Goal: Task Accomplishment & Management: Complete application form

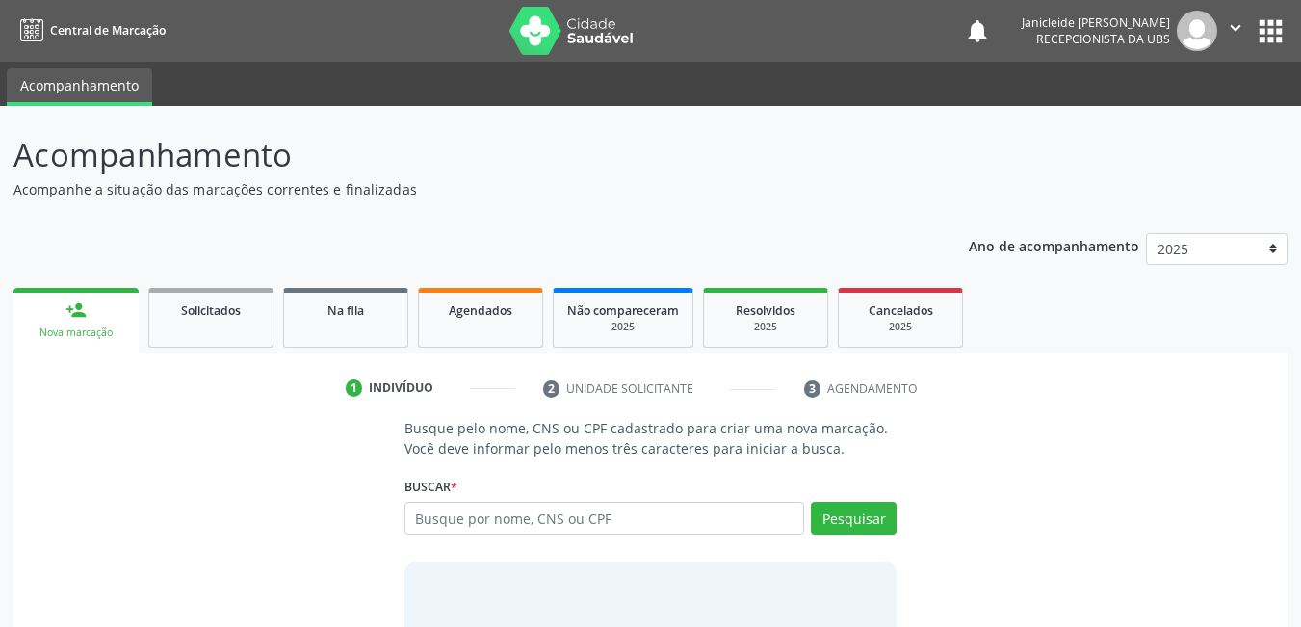
click at [650, 515] on input "text" at bounding box center [604, 518] width 401 height 33
type input "1642612597100181"
click at [905, 502] on div "Busque pelo nome, CNS ou CPF cadastrado para criar uma nova marcação. Você deve…" at bounding box center [651, 566] width 520 height 297
click at [887, 518] on button "Pesquisar" at bounding box center [854, 518] width 86 height 33
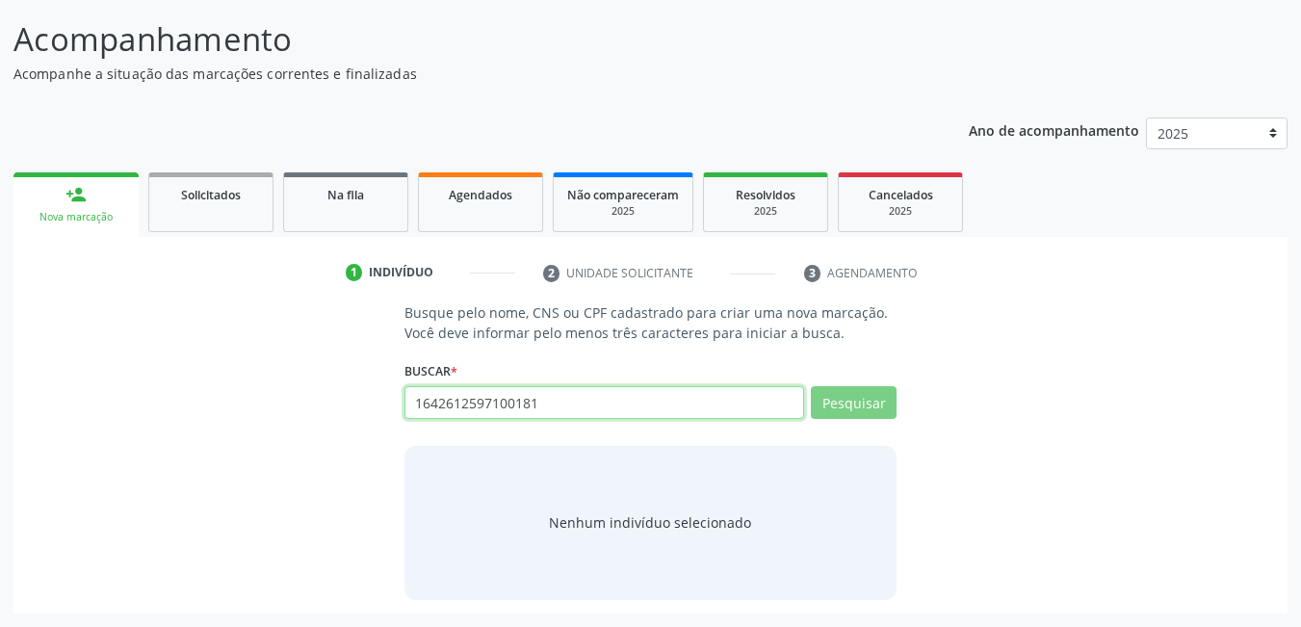
click at [631, 398] on input "1642612597100181" at bounding box center [604, 402] width 401 height 33
click at [633, 398] on input "1642612597100181" at bounding box center [604, 402] width 401 height 33
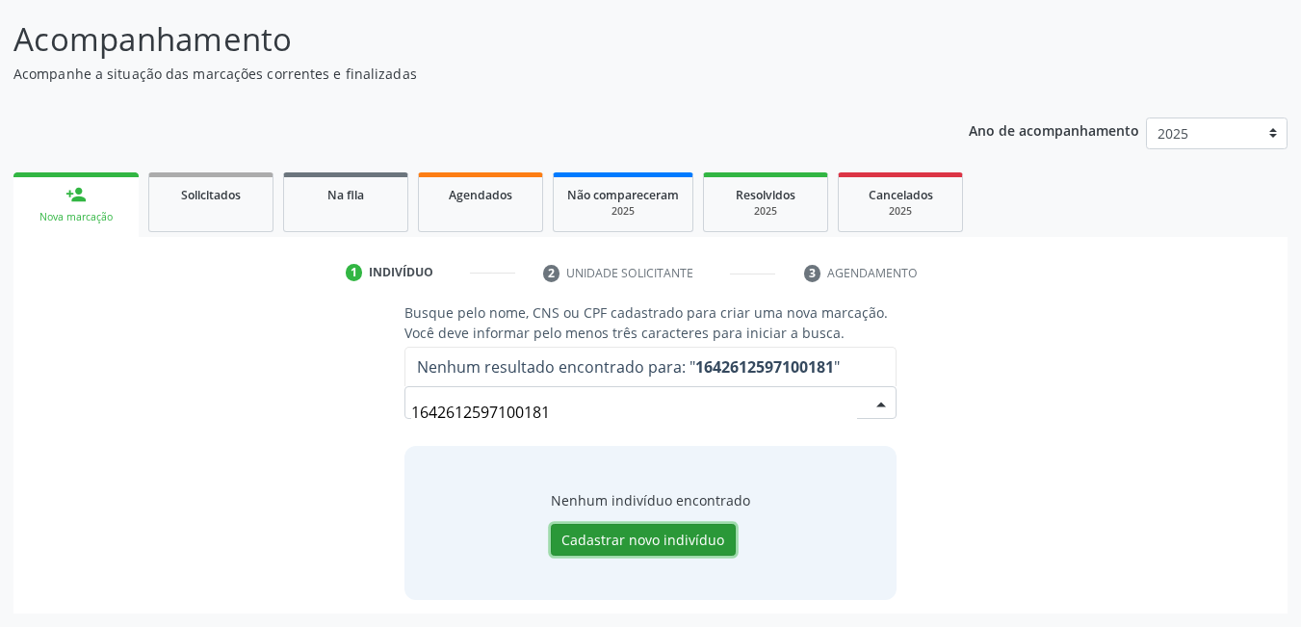
click at [652, 545] on button "Cadastrar novo indivíduo" at bounding box center [643, 540] width 185 height 33
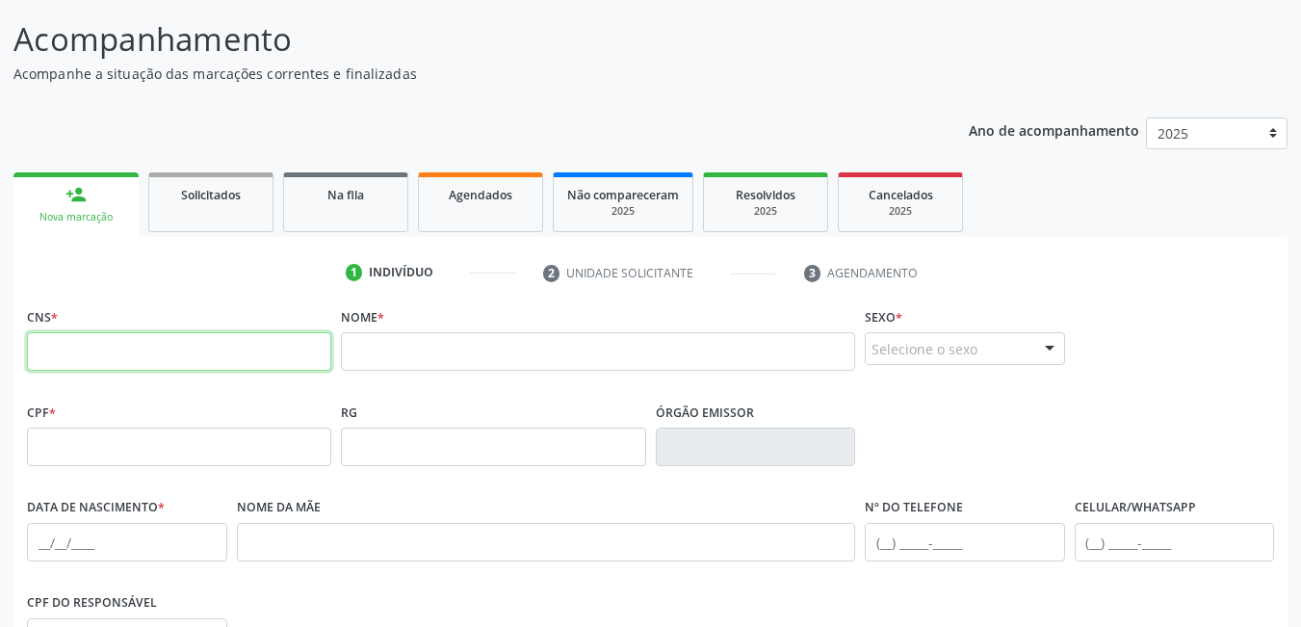
click at [154, 334] on input "text" at bounding box center [179, 351] width 304 height 39
type input "164 2612 5971 0018"
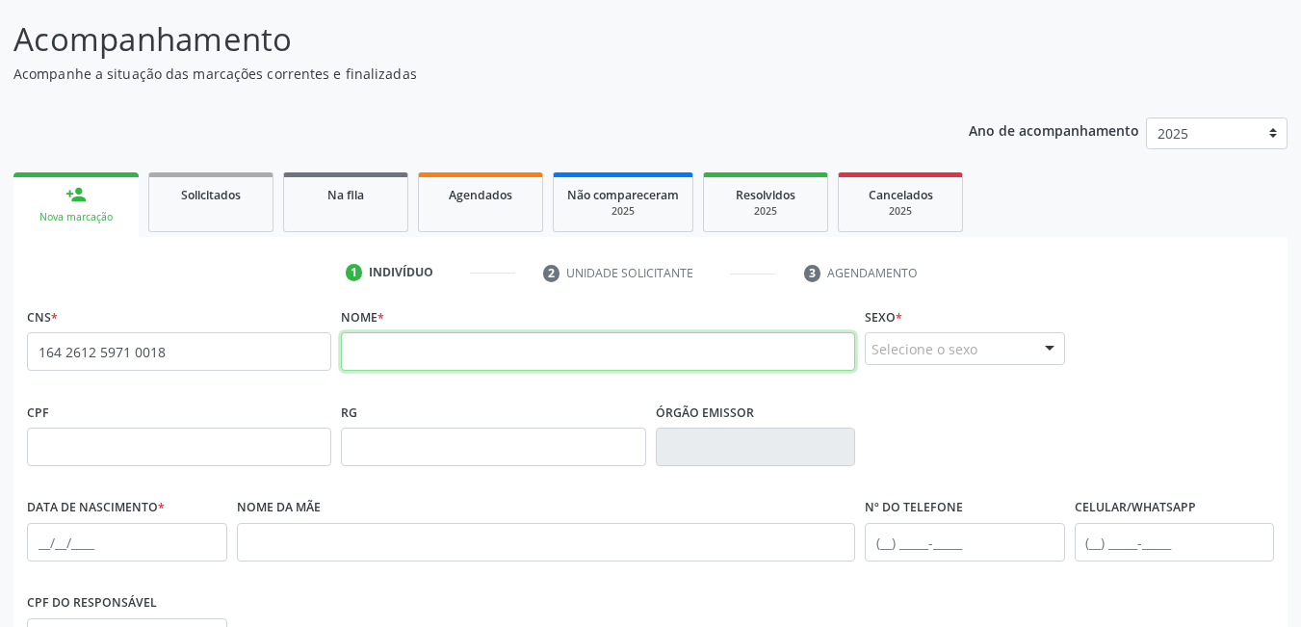
click at [412, 350] on input "text" at bounding box center [598, 351] width 514 height 39
type input "[PERSON_NAME]"
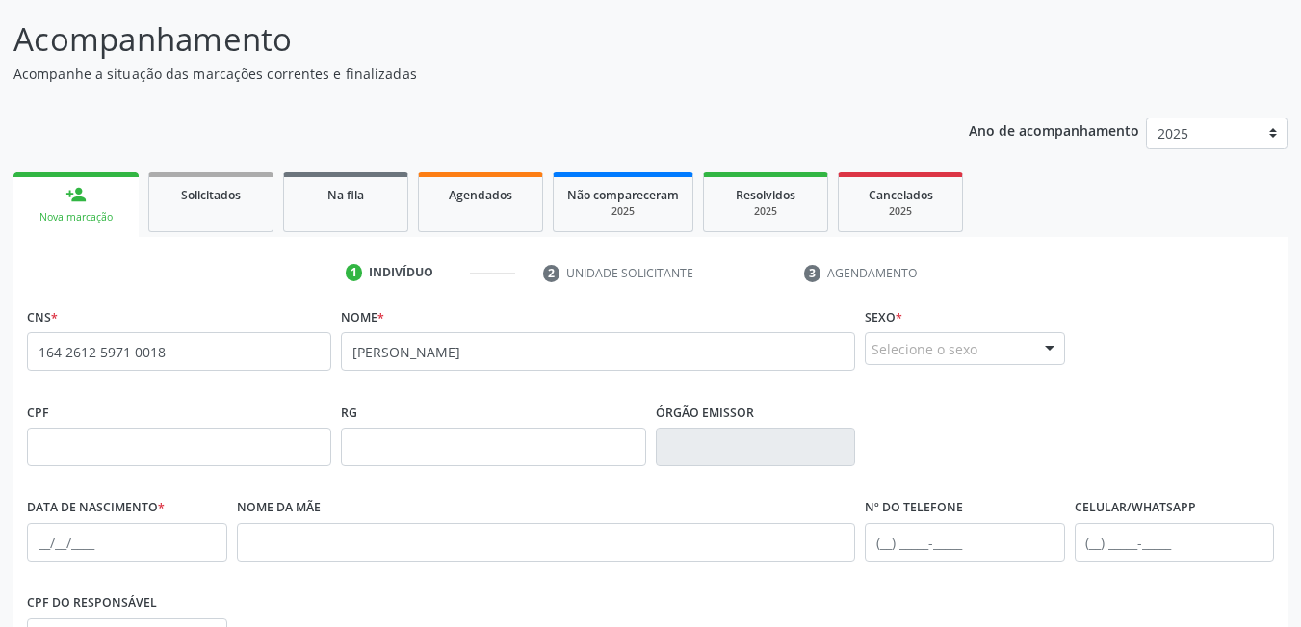
click at [952, 351] on div "Selecione o sexo" at bounding box center [965, 348] width 200 height 33
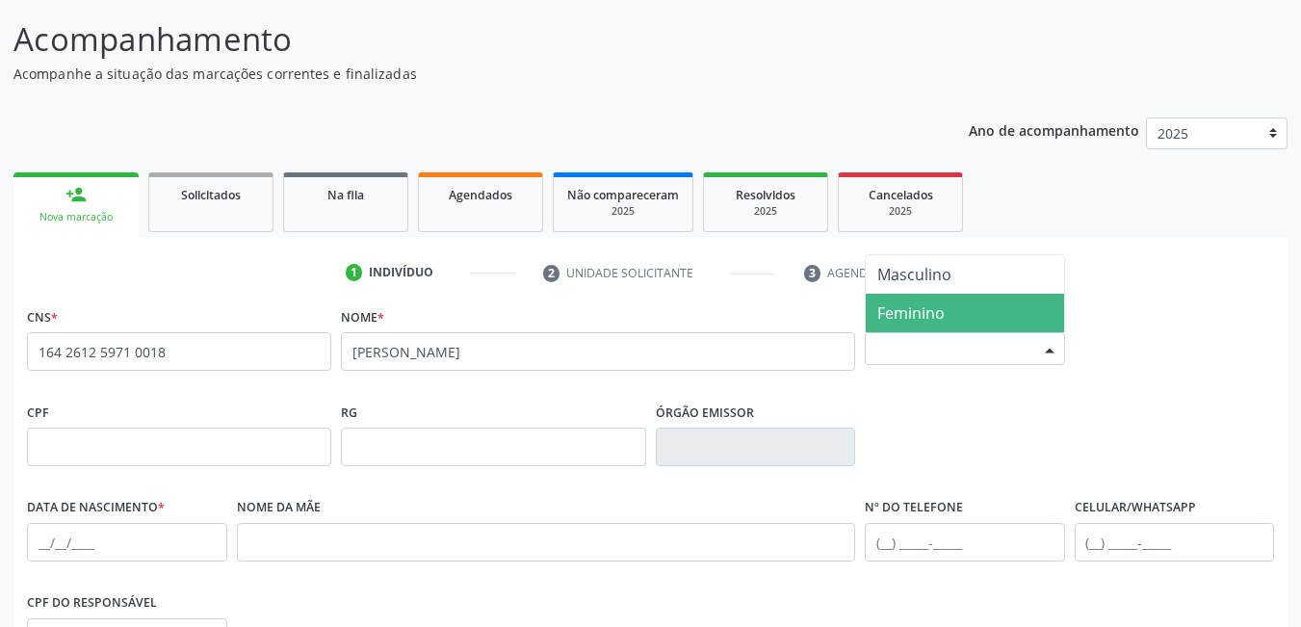
click at [941, 315] on span "Feminino" at bounding box center [910, 312] width 67 height 21
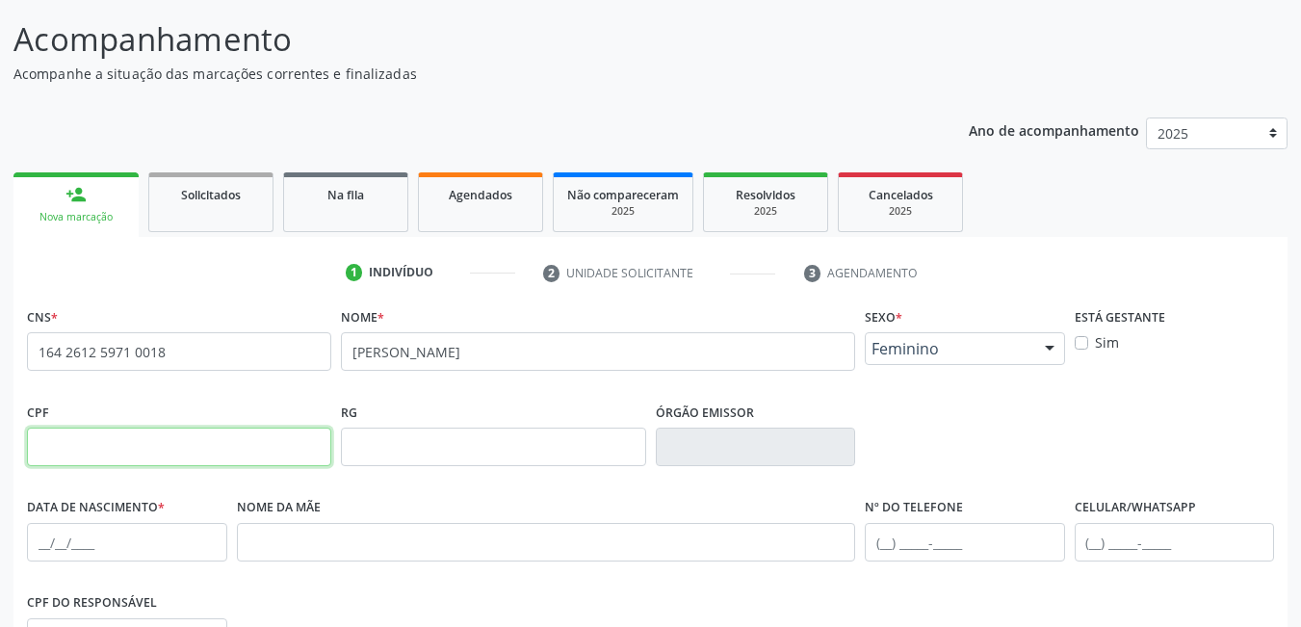
click at [177, 453] on input "text" at bounding box center [179, 447] width 304 height 39
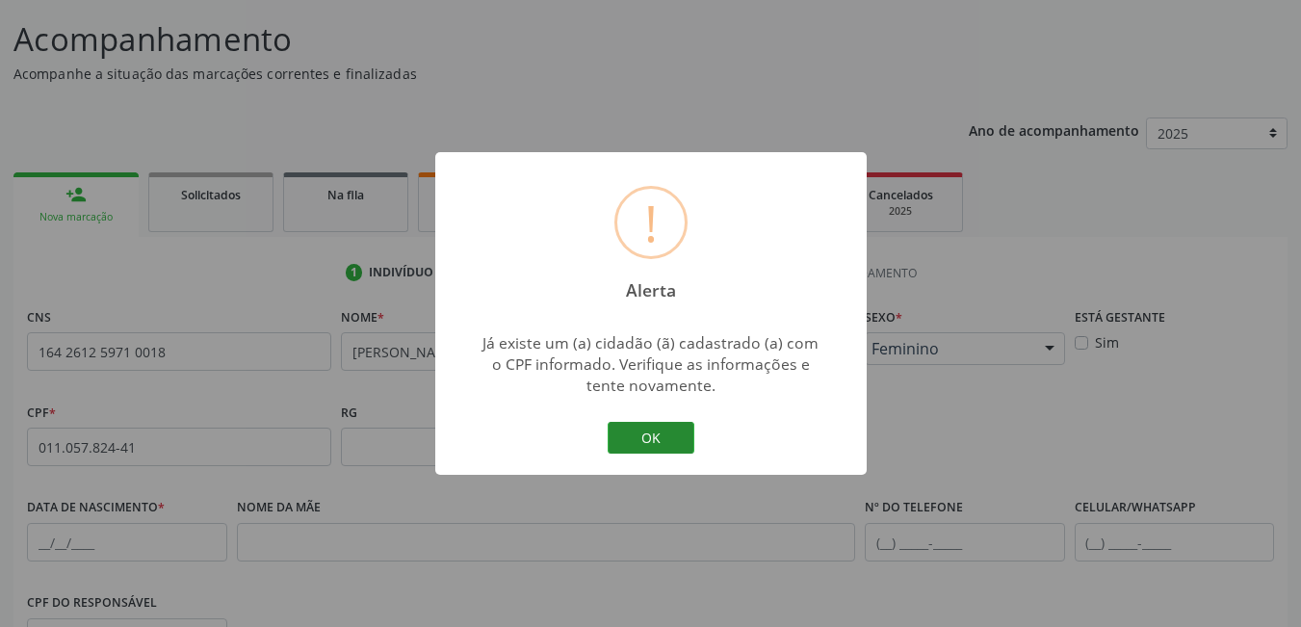
click at [660, 443] on button "OK" at bounding box center [651, 438] width 87 height 33
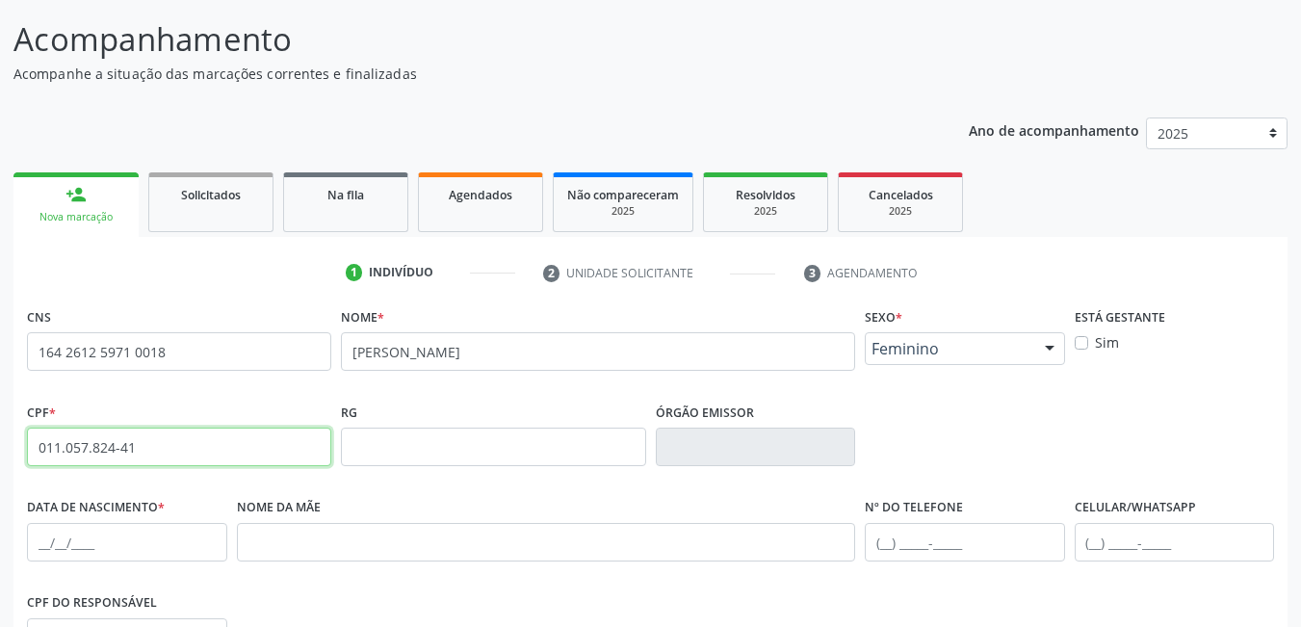
click at [220, 436] on input "011.057.824-41" at bounding box center [179, 447] width 304 height 39
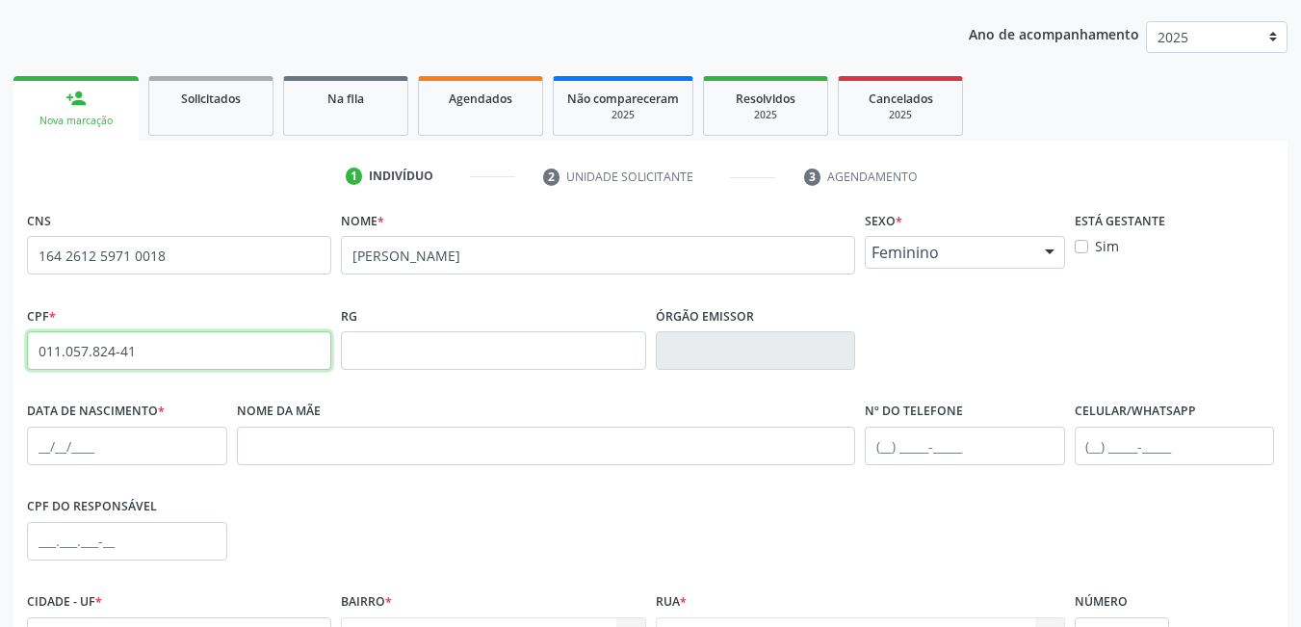
click at [151, 354] on input "011.057.824-41" at bounding box center [179, 350] width 304 height 39
type input "0"
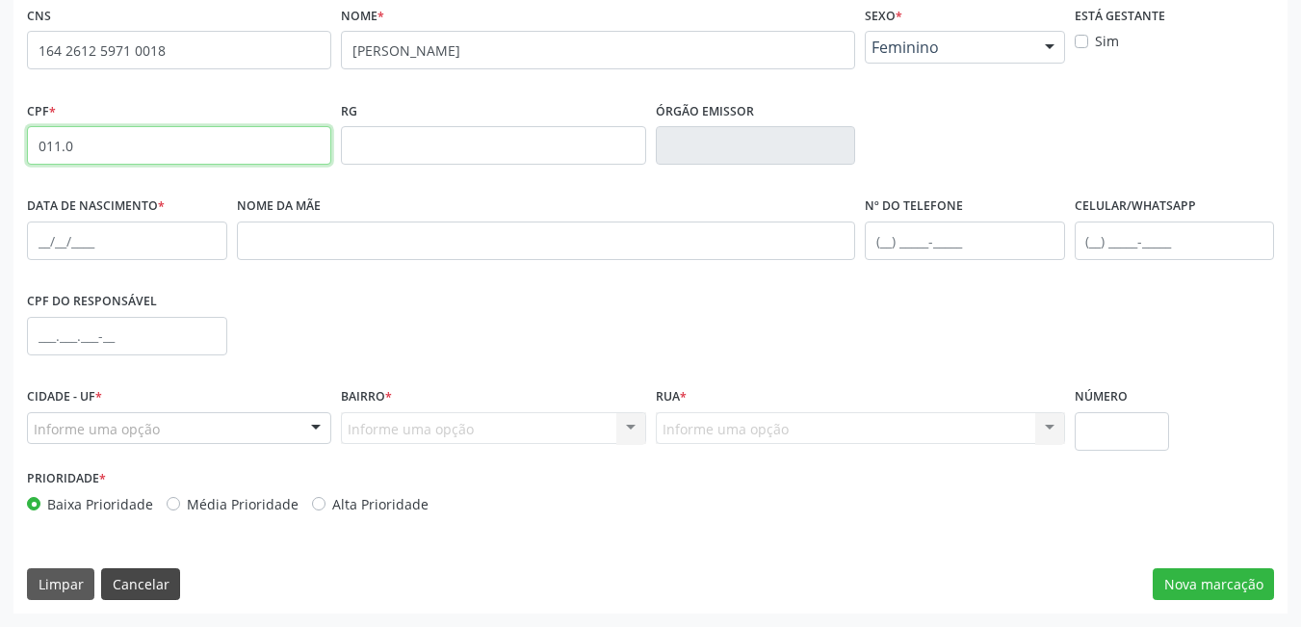
type input "011.0"
click at [142, 583] on button "Cancelar" at bounding box center [140, 584] width 79 height 33
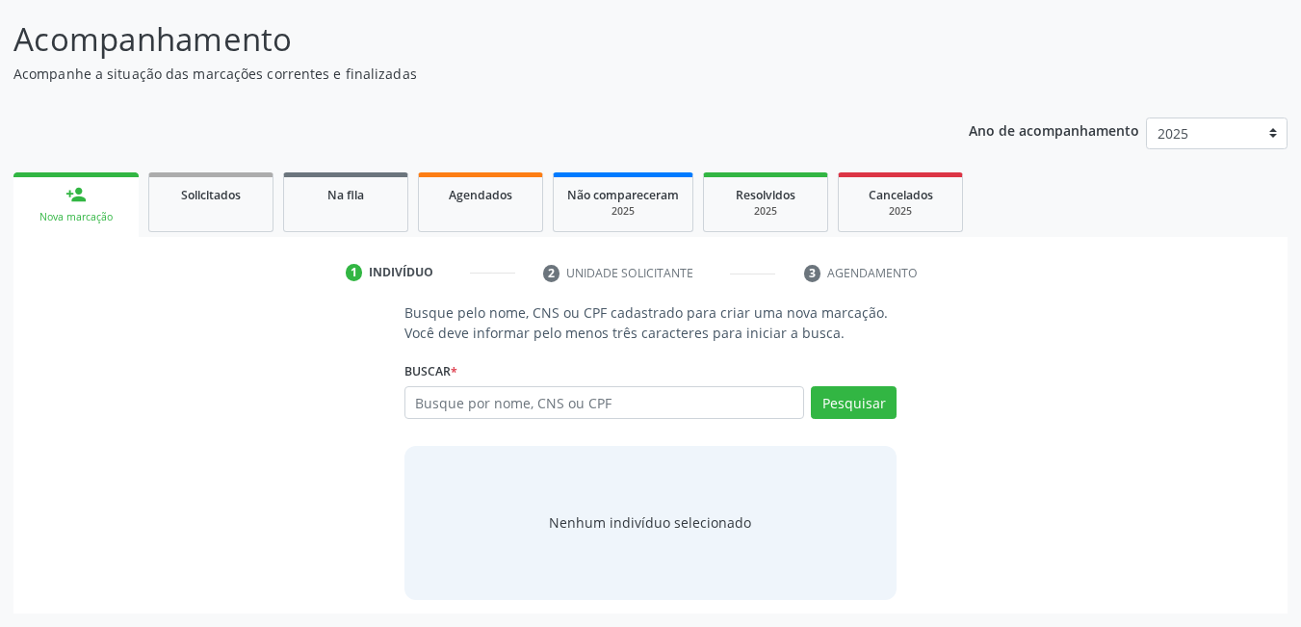
scroll to position [116, 0]
click at [679, 410] on input "text" at bounding box center [604, 402] width 401 height 33
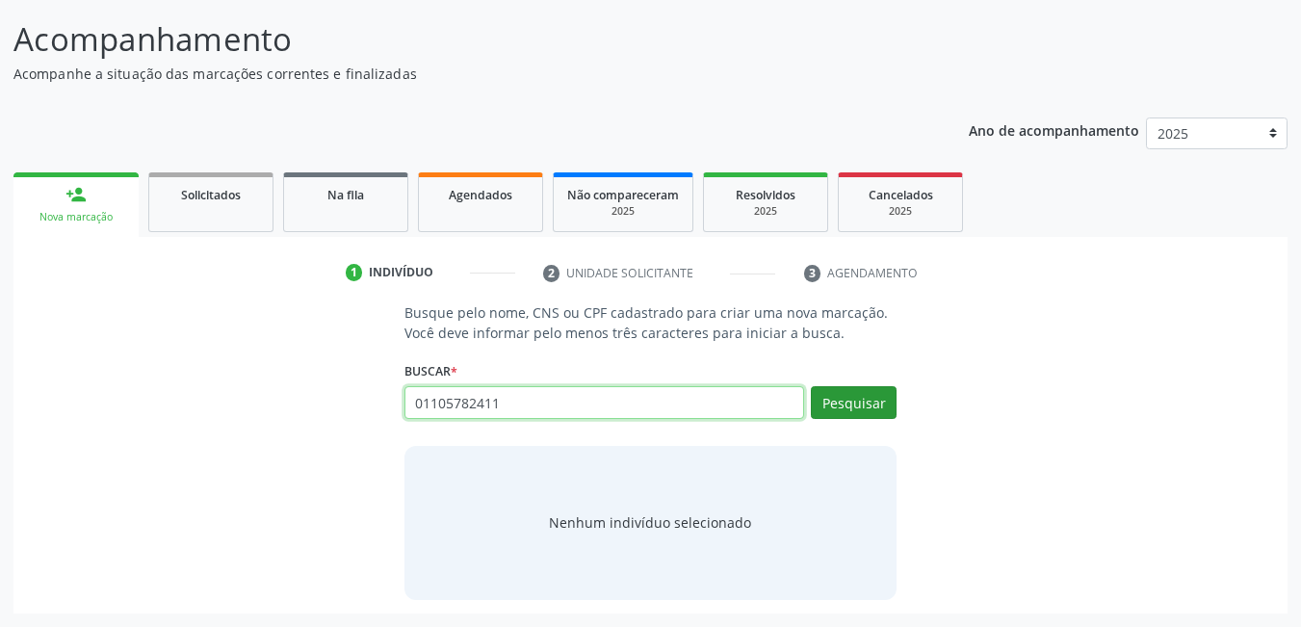
type input "01105782411"
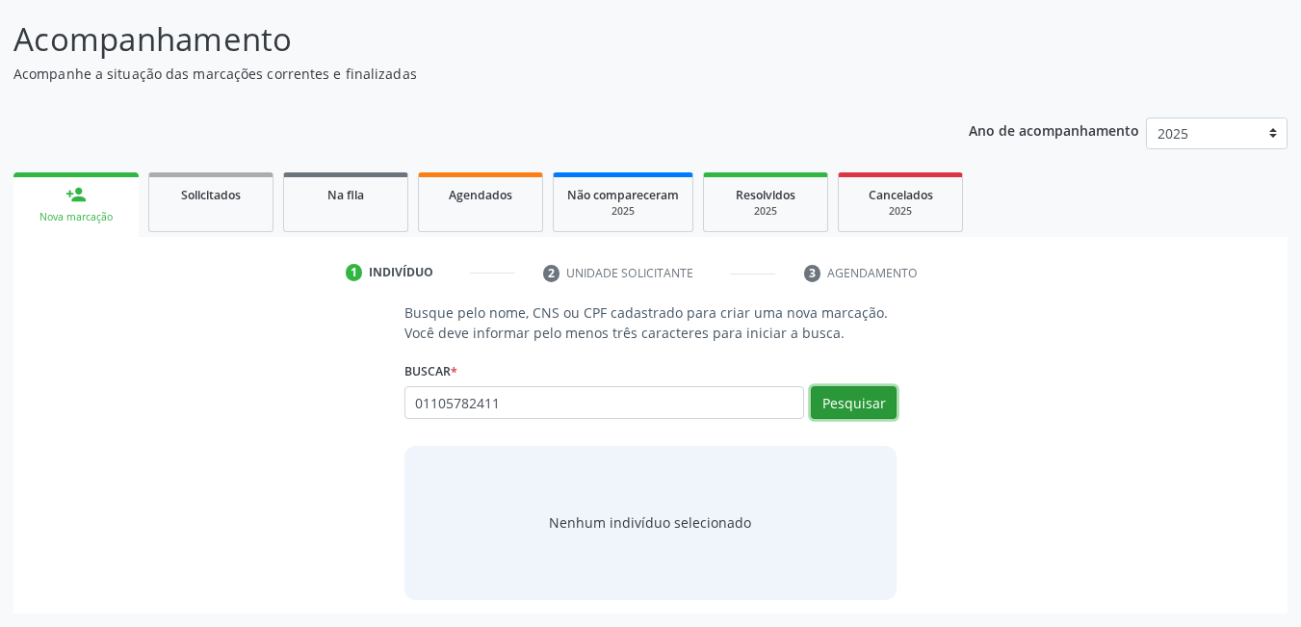
click at [873, 409] on button "Pesquisar" at bounding box center [854, 402] width 86 height 33
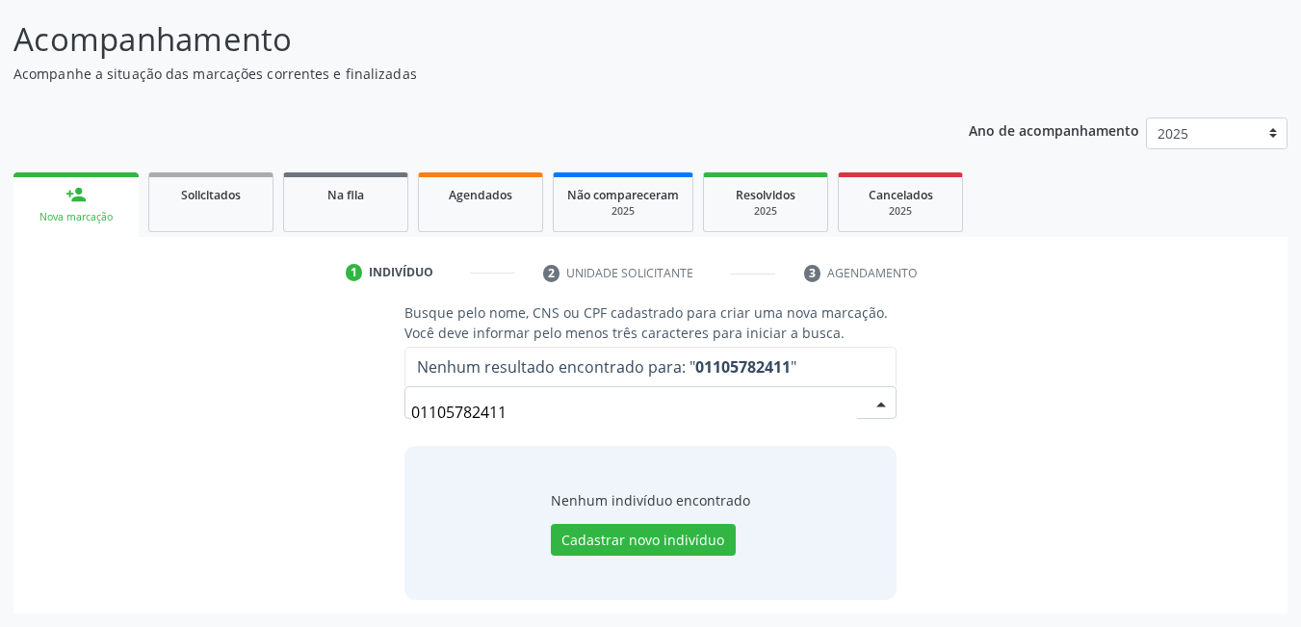
click at [656, 395] on input "01105782411" at bounding box center [634, 412] width 447 height 39
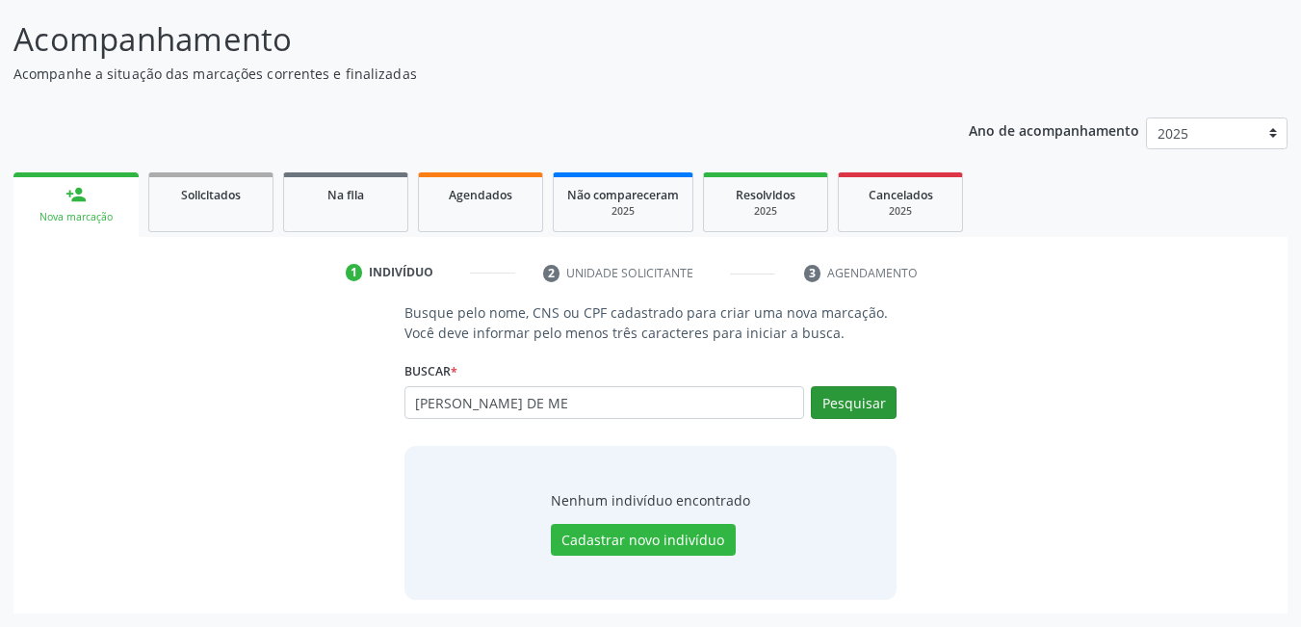
type input "[PERSON_NAME] DE ME"
click at [832, 400] on button "Pesquisar" at bounding box center [854, 402] width 86 height 33
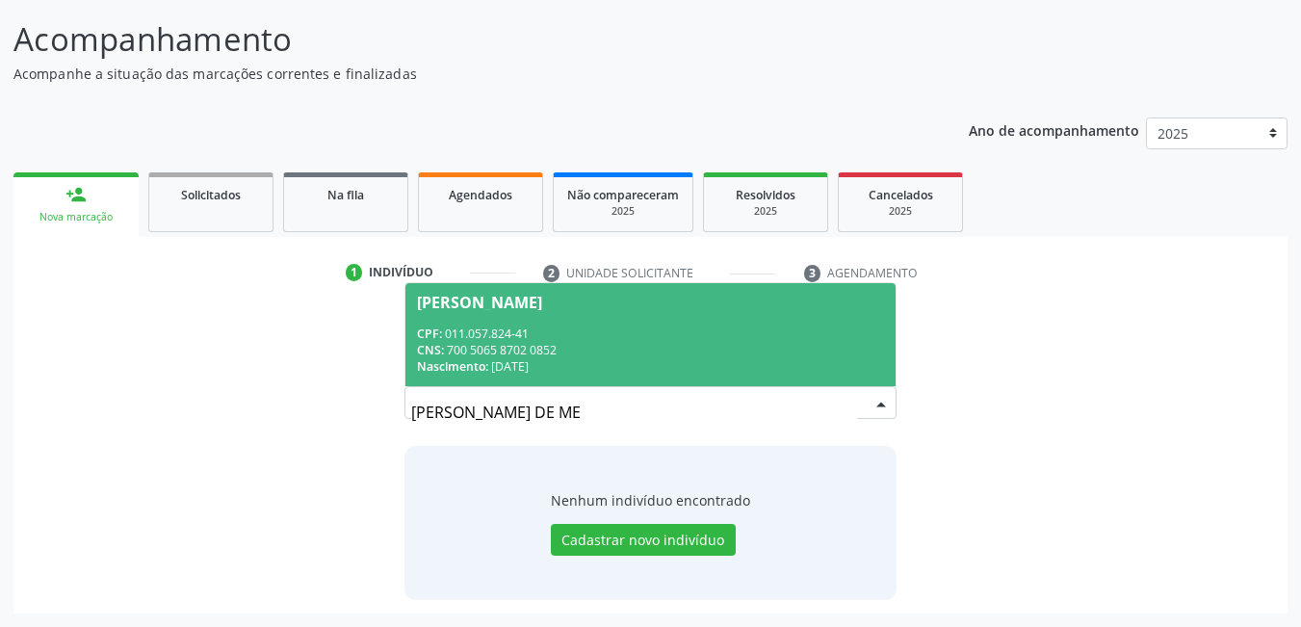
click at [683, 327] on div "CPF: 011.057.824-41" at bounding box center [651, 333] width 468 height 16
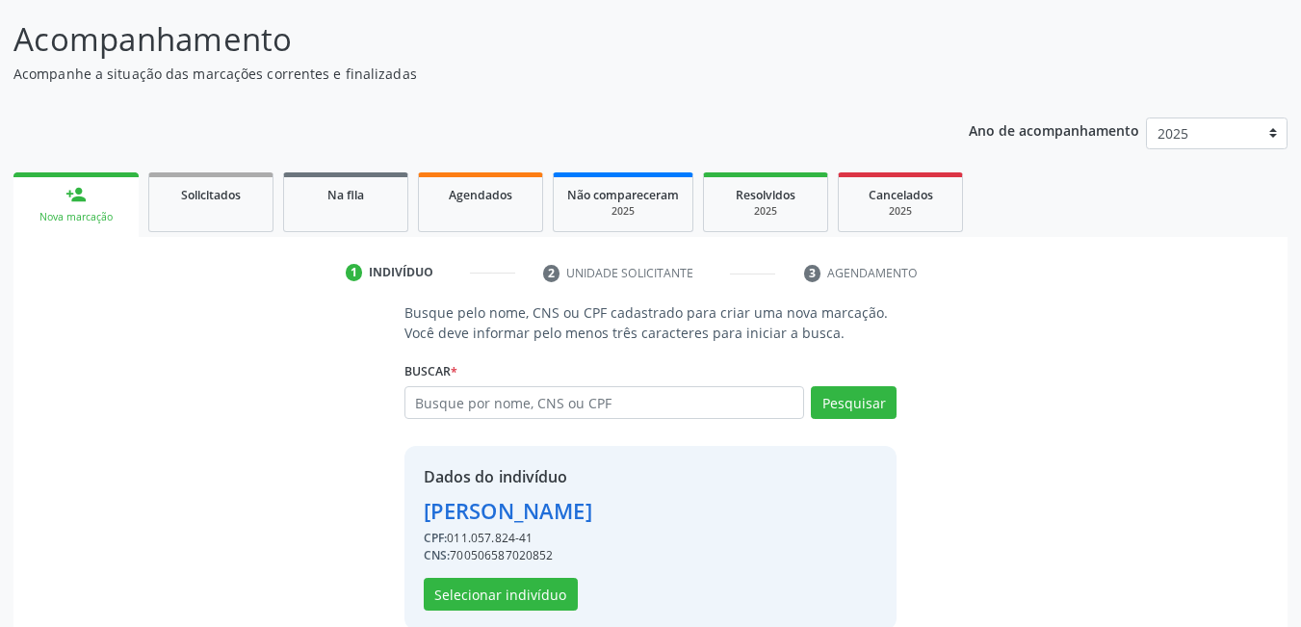
scroll to position [145, 0]
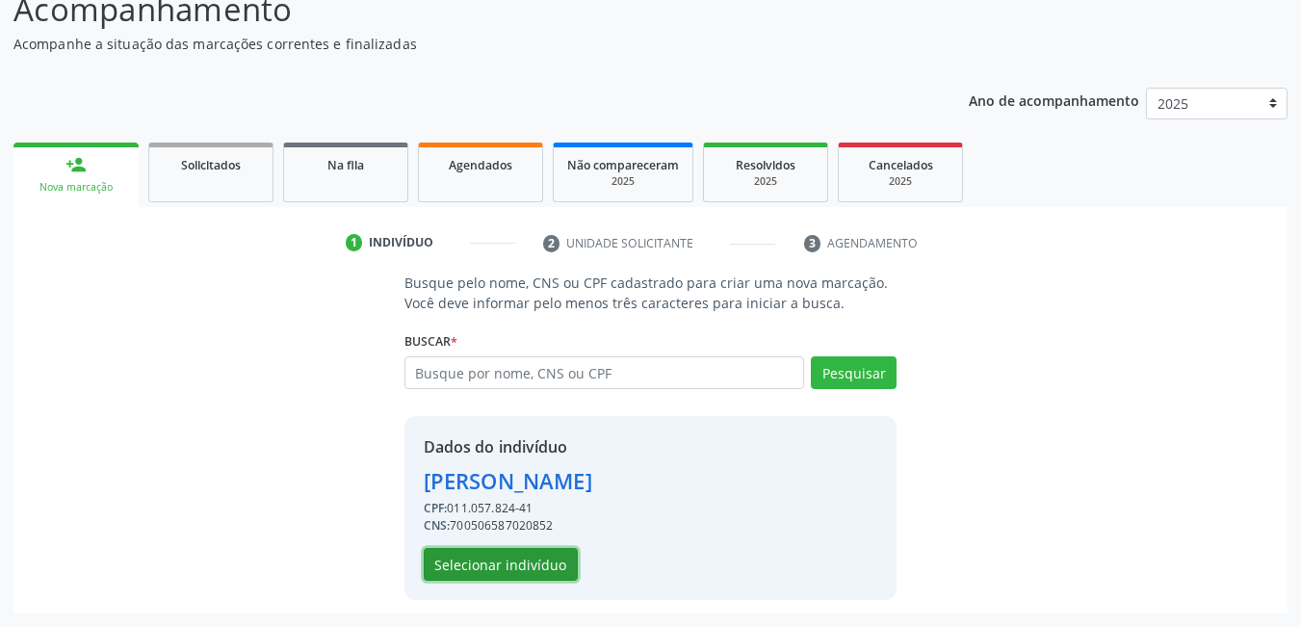
click at [513, 574] on button "Selecionar indivíduo" at bounding box center [501, 564] width 154 height 33
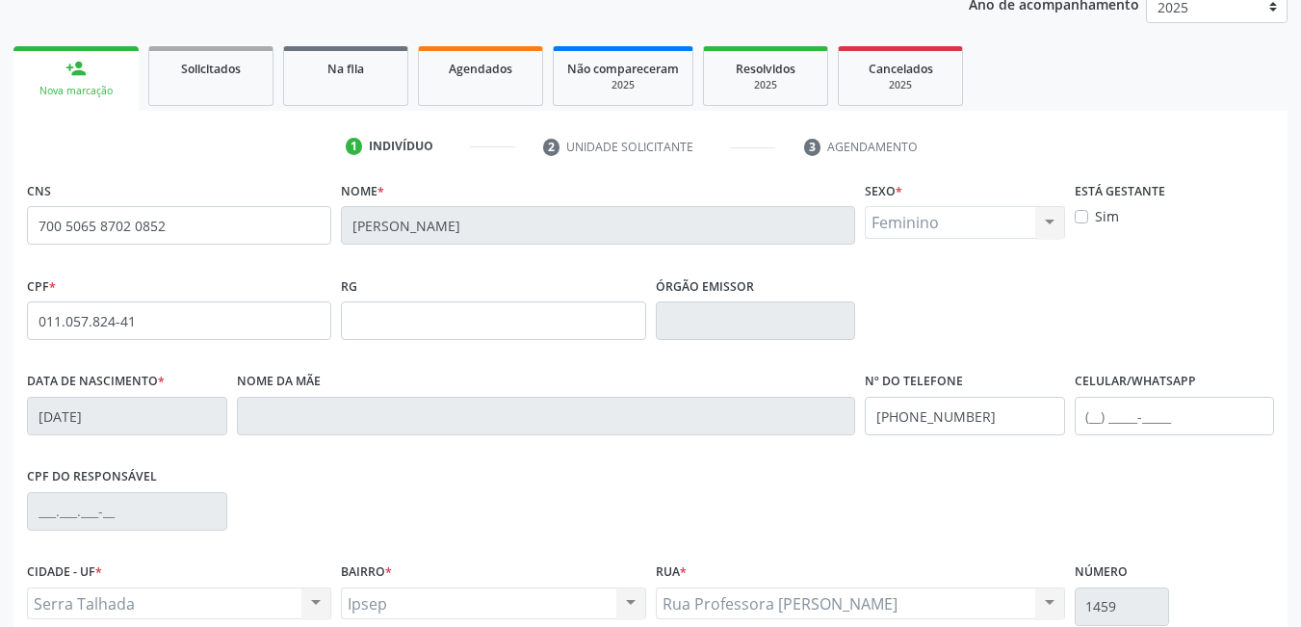
scroll to position [417, 0]
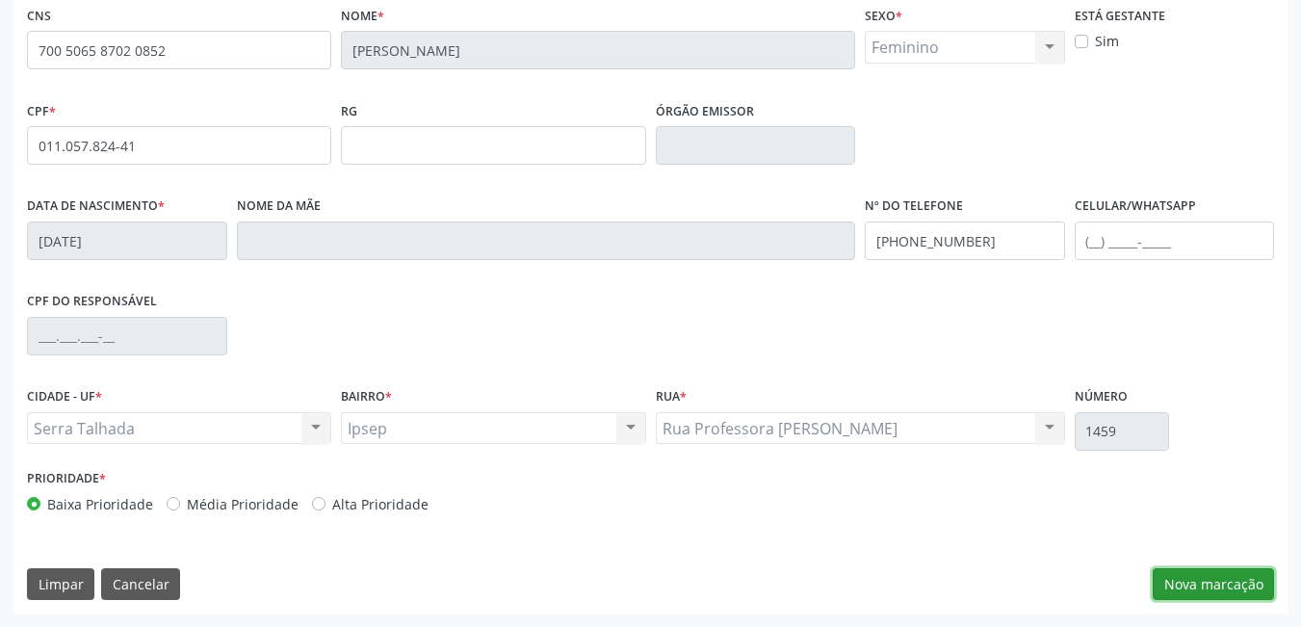
click at [1228, 581] on button "Nova marcação" at bounding box center [1213, 584] width 121 height 33
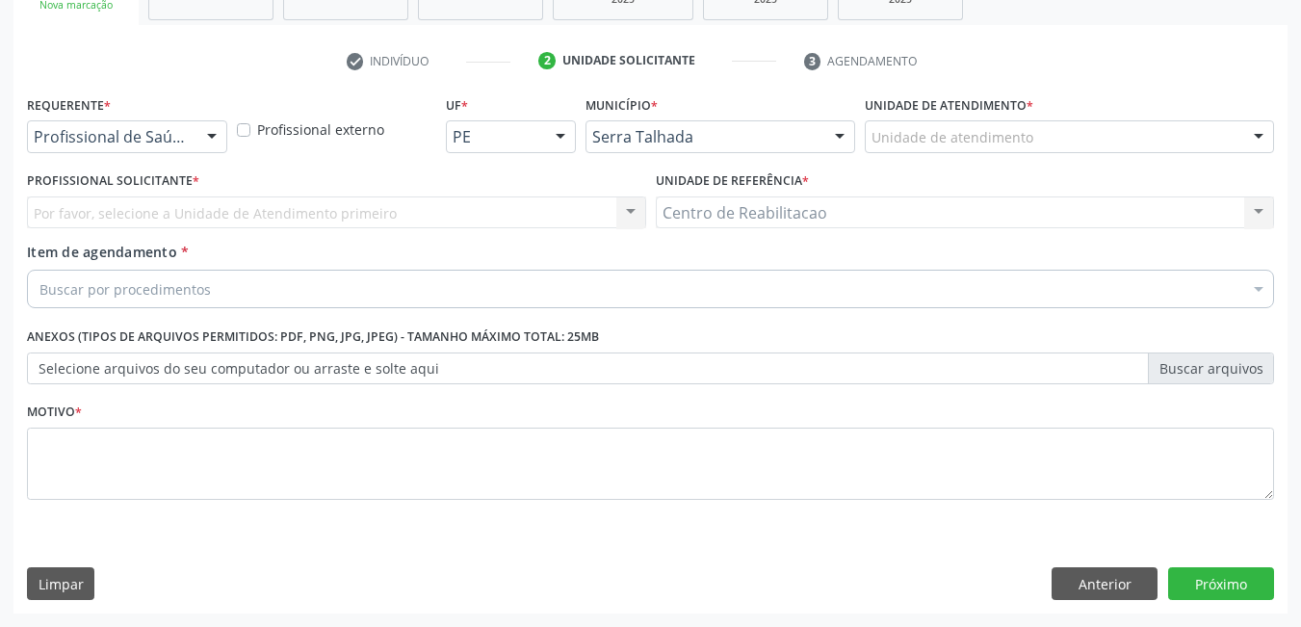
scroll to position [327, 0]
click at [208, 142] on div at bounding box center [211, 137] width 29 height 33
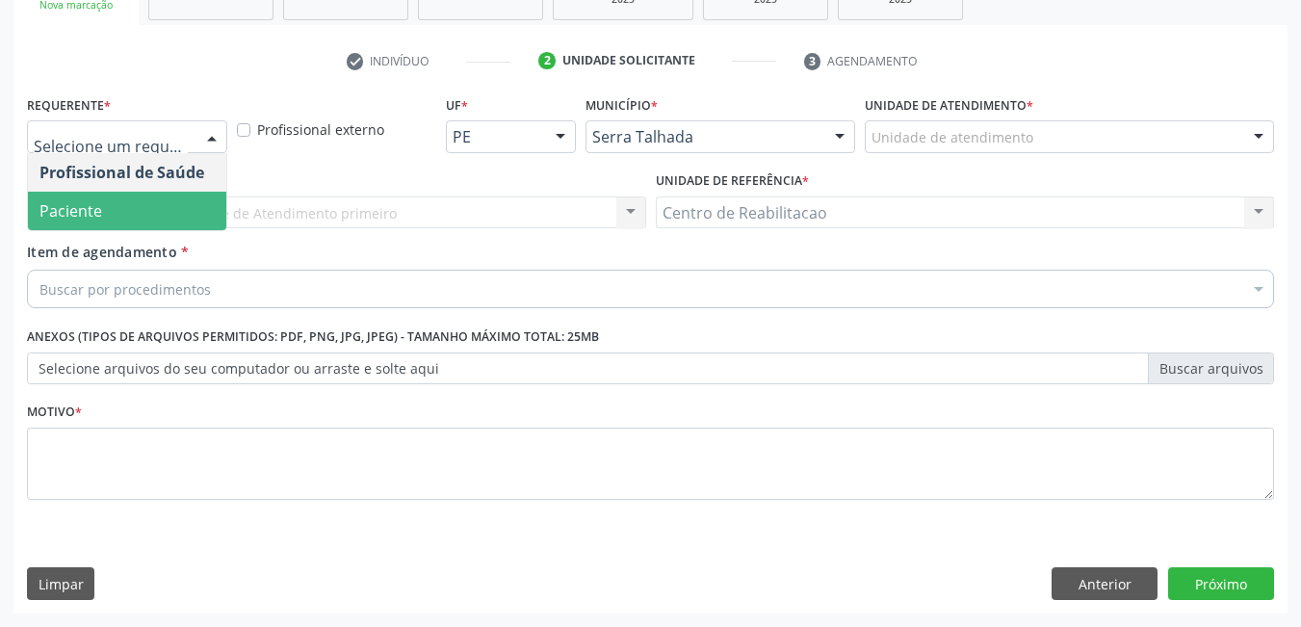
click at [145, 210] on span "Paciente" at bounding box center [127, 211] width 198 height 39
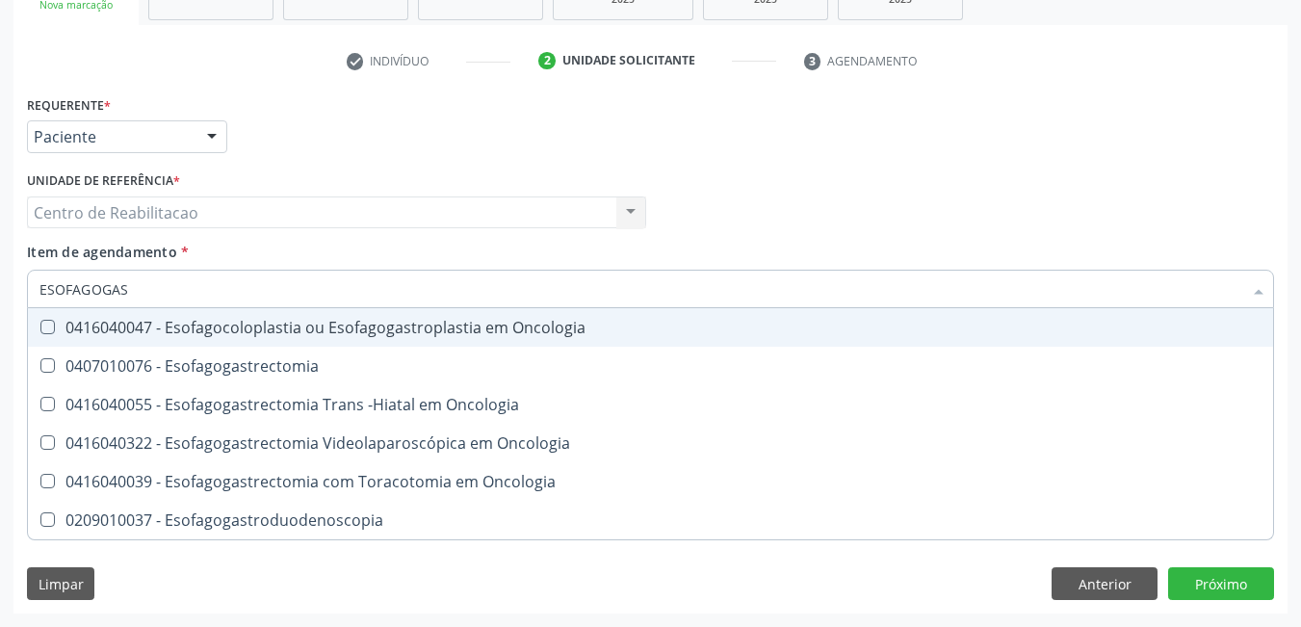
type input "ESOFAGOGAST"
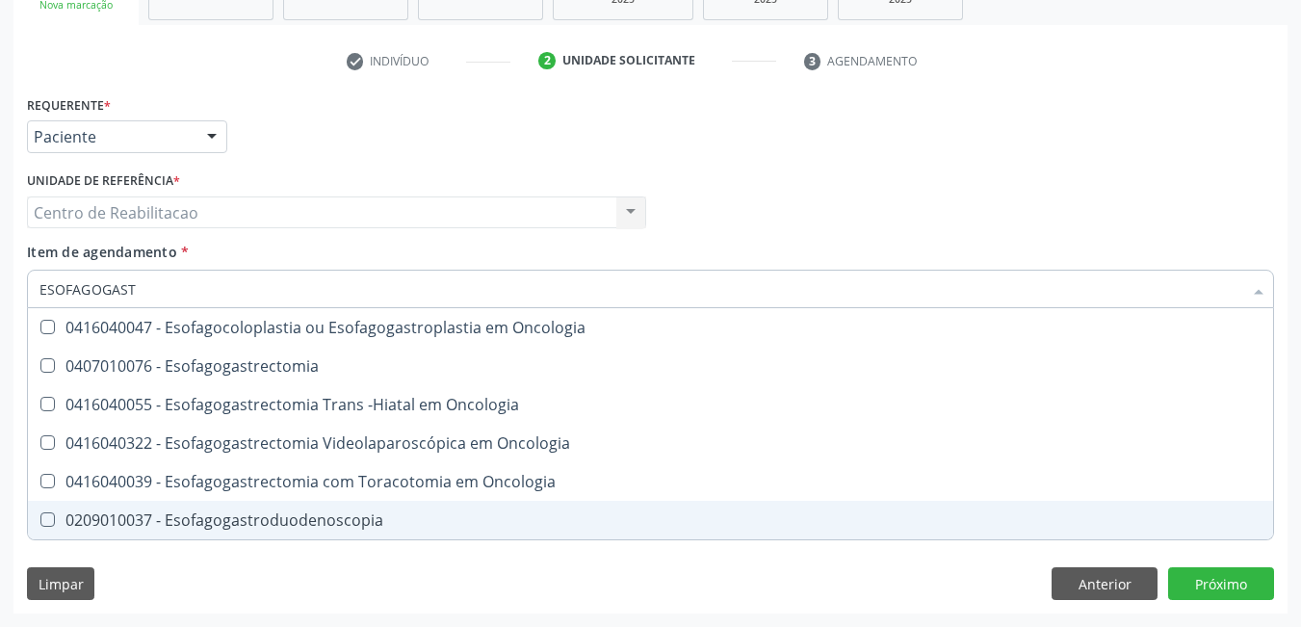
click at [40, 515] on Esofagogastroduodenoscopia at bounding box center [47, 519] width 14 height 14
click at [40, 515] on Esofagogastroduodenoscopia "checkbox" at bounding box center [34, 519] width 13 height 13
checkbox Esofagogastroduodenoscopia "true"
click at [1230, 588] on div "Requerente * Paciente Profissional de Saúde Paciente Nenhum resultado encontrad…" at bounding box center [650, 352] width 1274 height 523
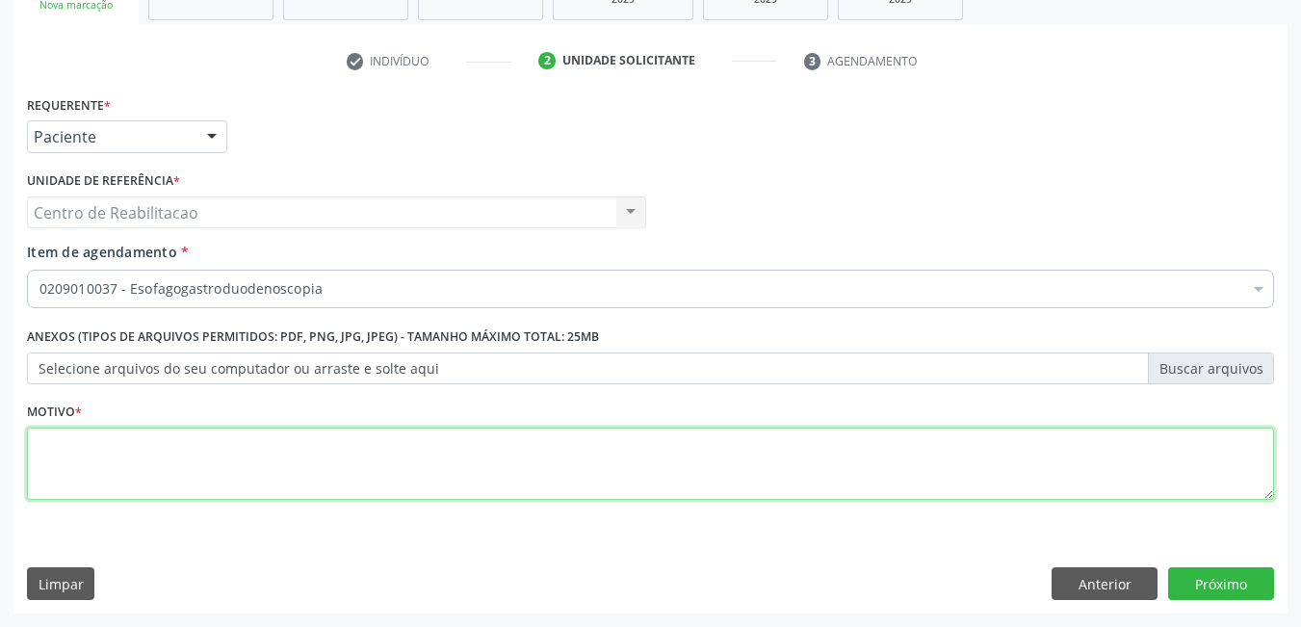
click at [169, 449] on textarea at bounding box center [650, 464] width 1247 height 73
type textarea "*"
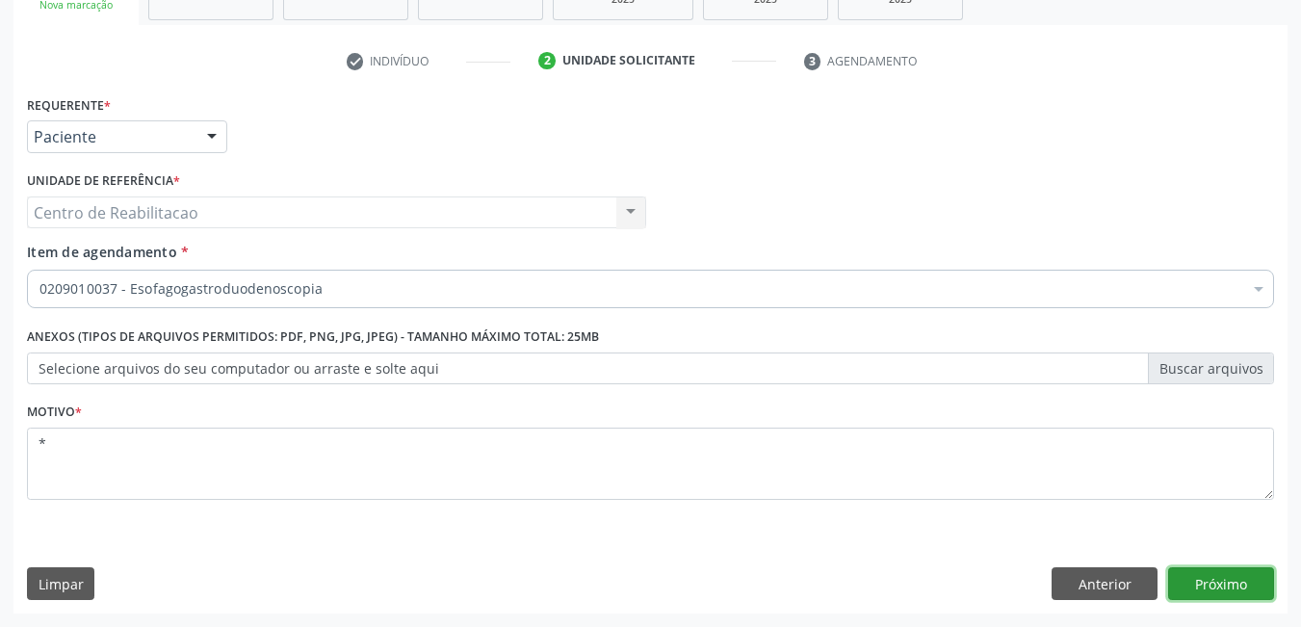
click at [1257, 584] on button "Próximo" at bounding box center [1221, 583] width 106 height 33
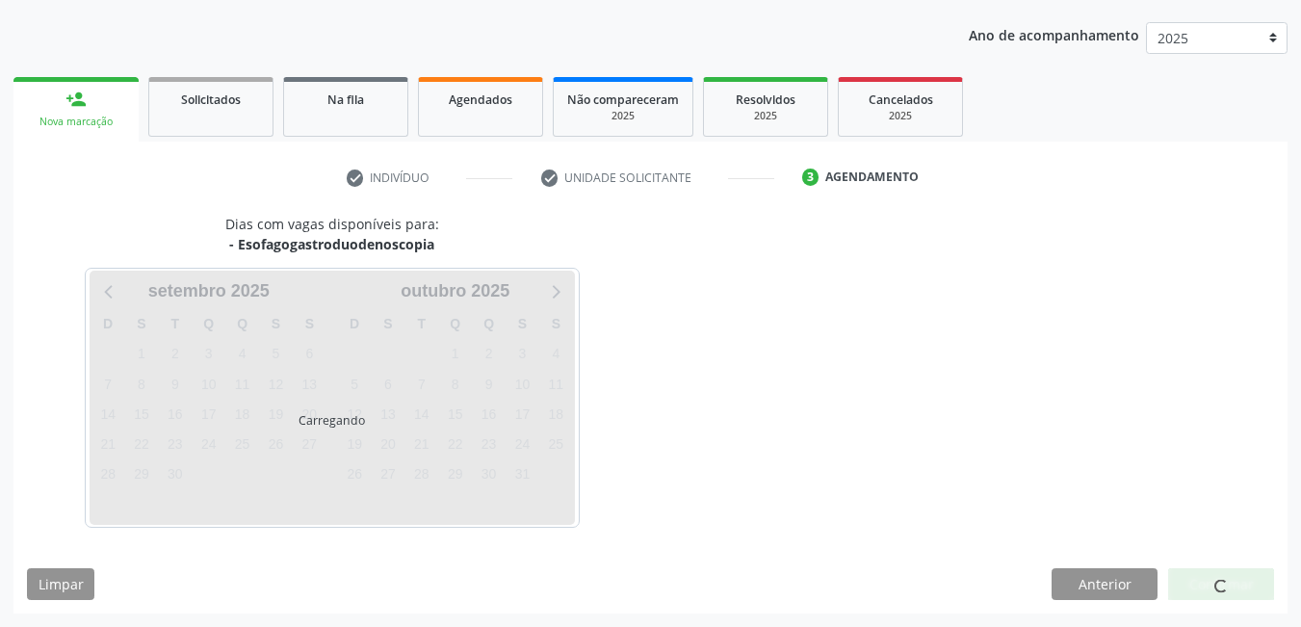
scroll to position [211, 0]
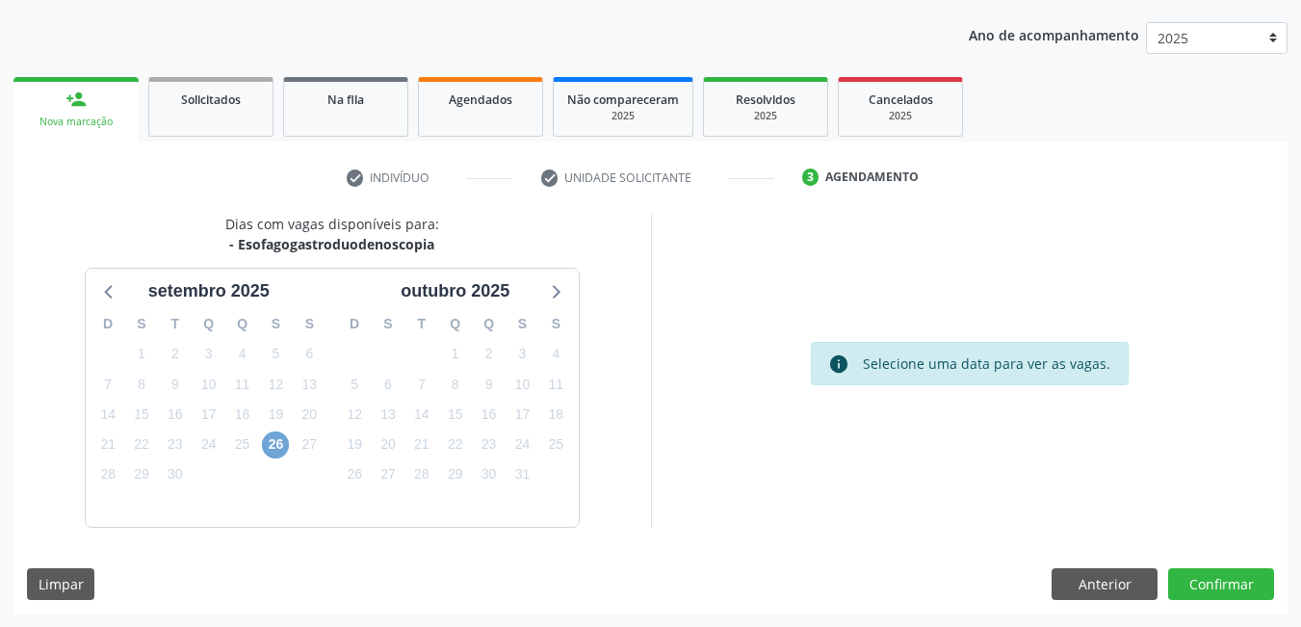
click at [273, 454] on span "26" at bounding box center [275, 444] width 27 height 27
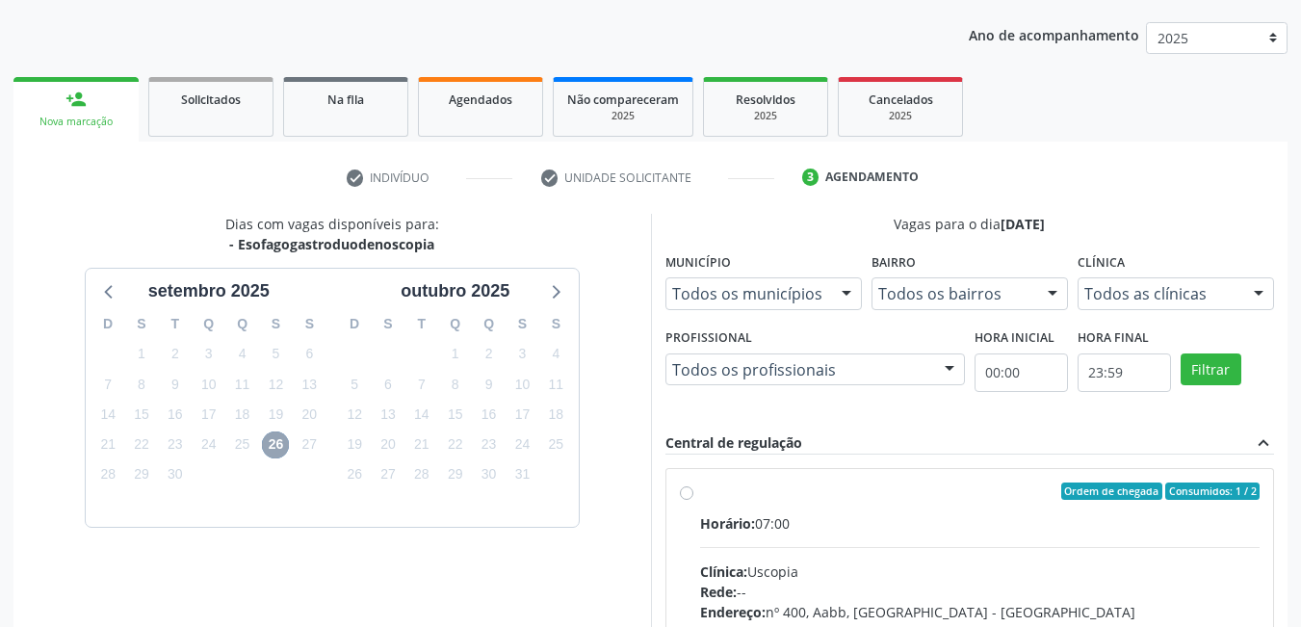
scroll to position [307, 0]
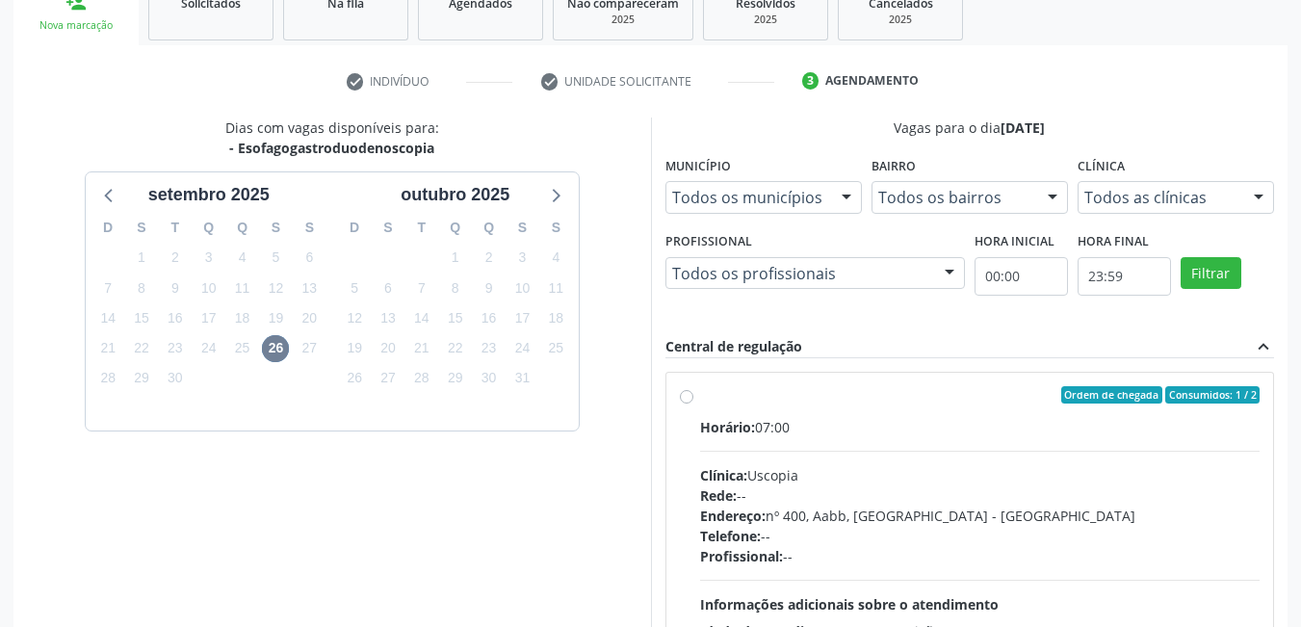
click at [700, 400] on label "Ordem de chegada Consumidos: 1 / 2 Horário: 07:00 Clínica: Uscopia Rede: -- End…" at bounding box center [980, 534] width 560 height 296
click at [688, 400] on input "Ordem de chegada Consumidos: 1 / 2 Horário: 07:00 Clínica: Uscopia Rede: -- End…" at bounding box center [686, 394] width 13 height 17
radio input "true"
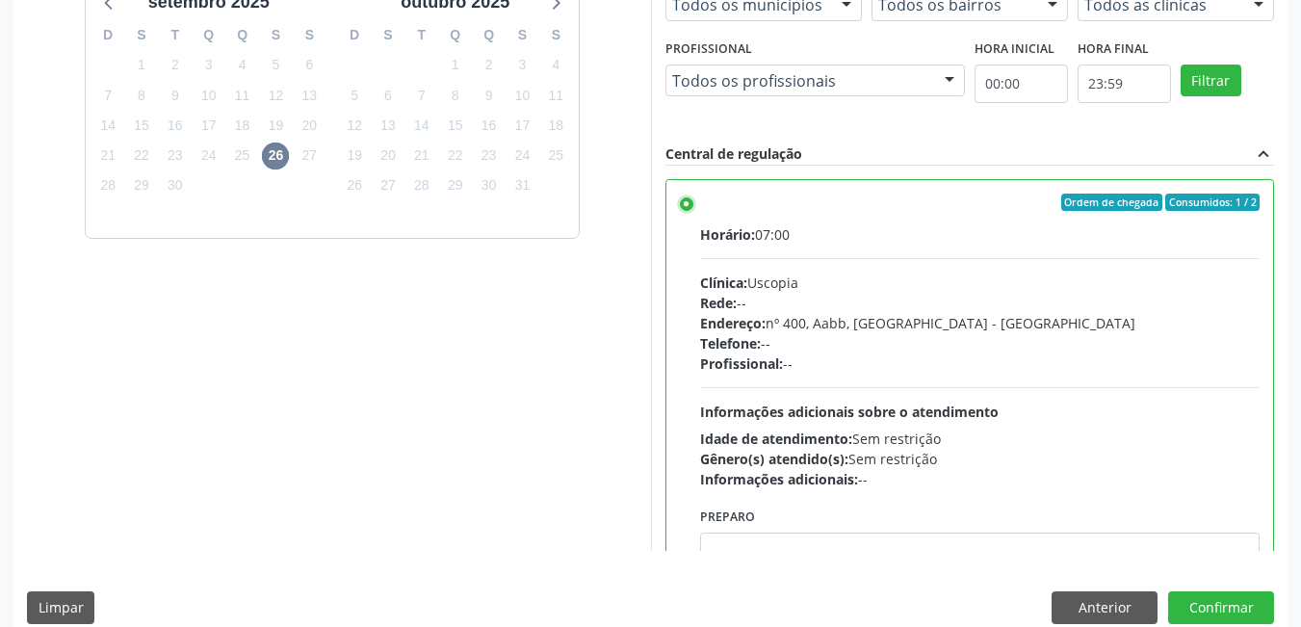
scroll to position [524, 0]
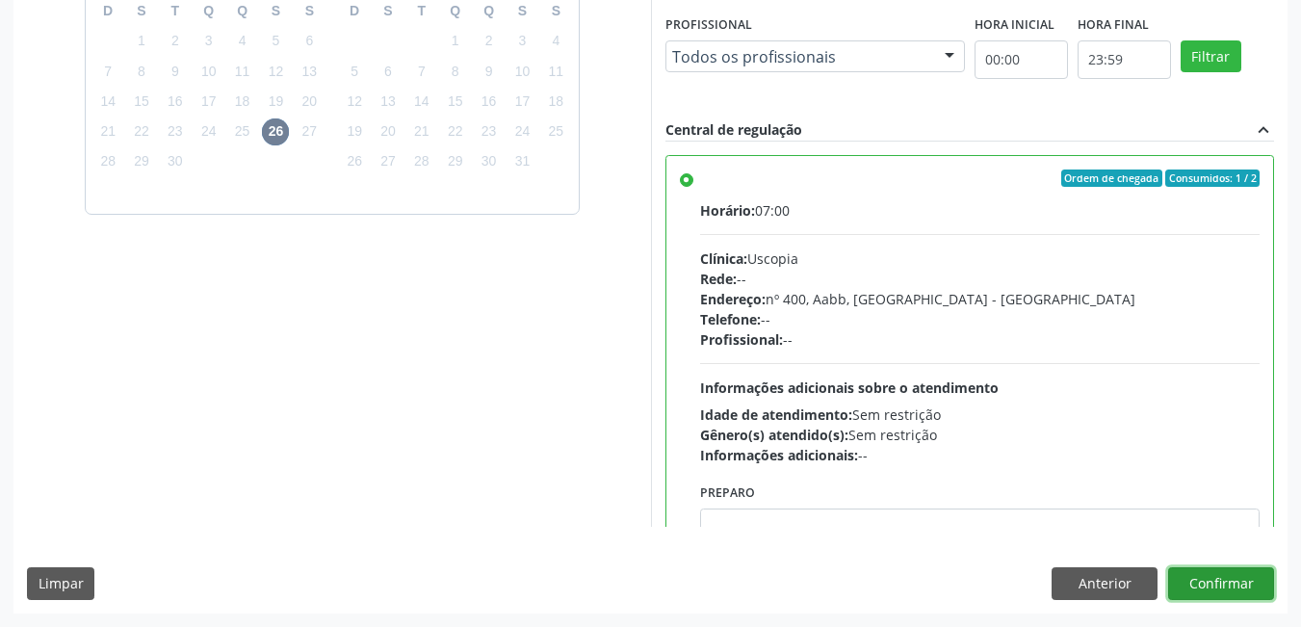
click at [1258, 583] on button "Confirmar" at bounding box center [1221, 583] width 106 height 33
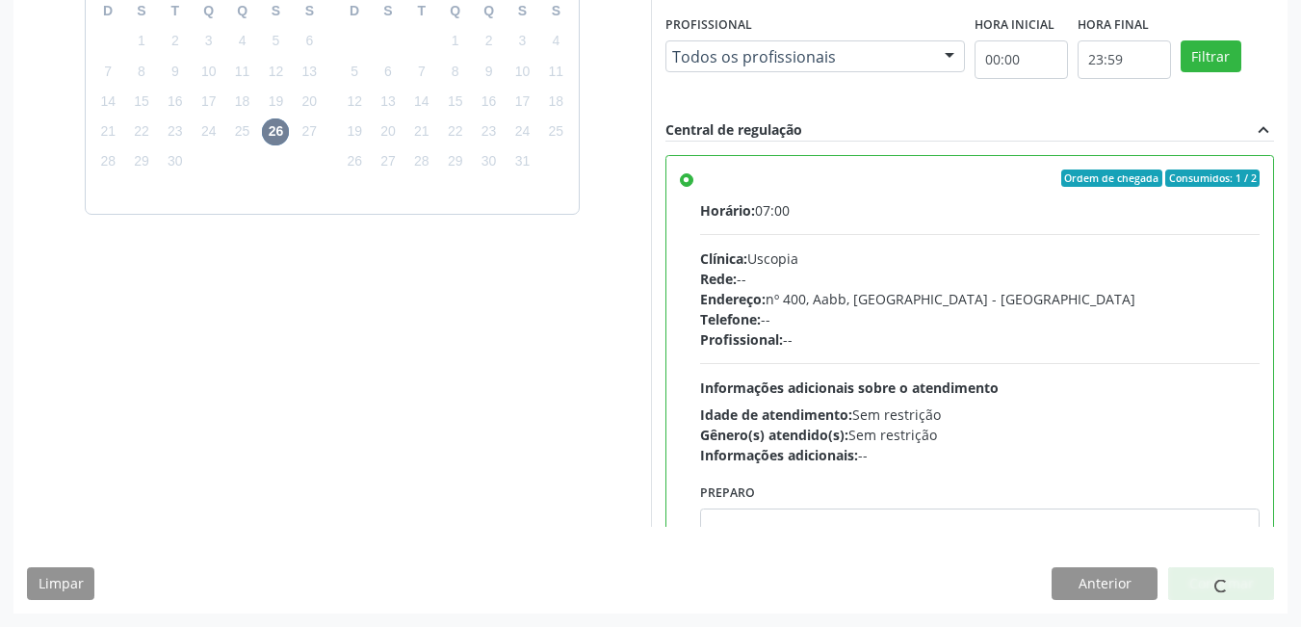
scroll to position [9, 0]
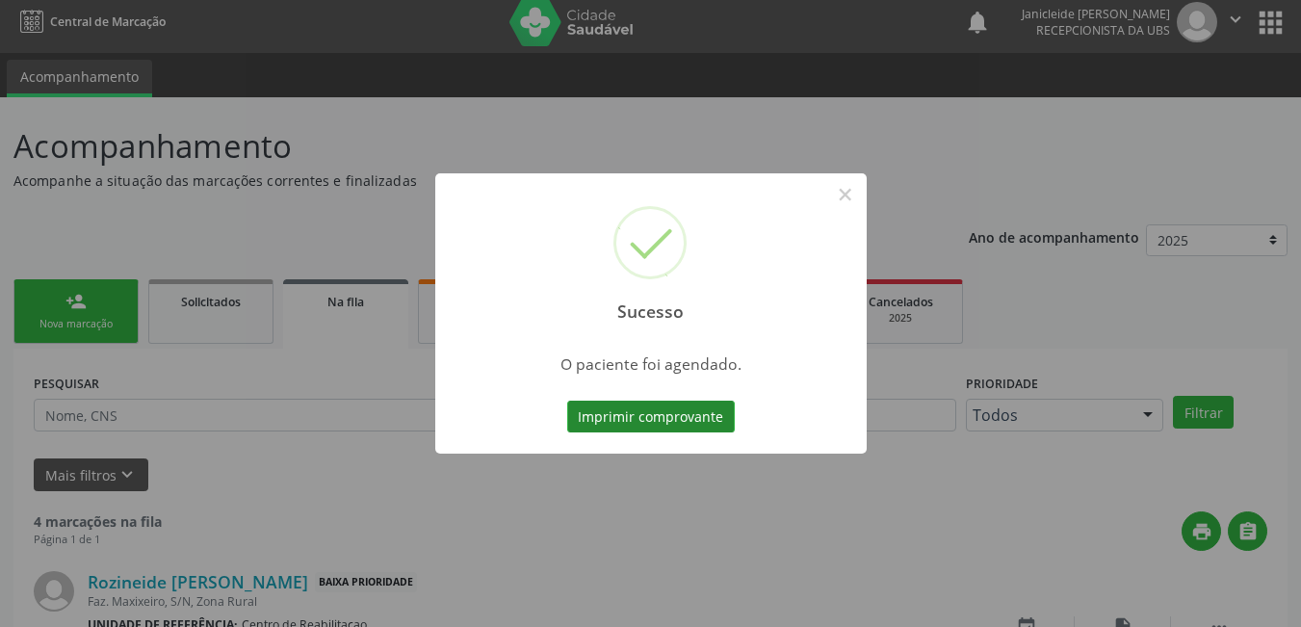
click at [609, 412] on button "Imprimir comprovante" at bounding box center [651, 417] width 168 height 33
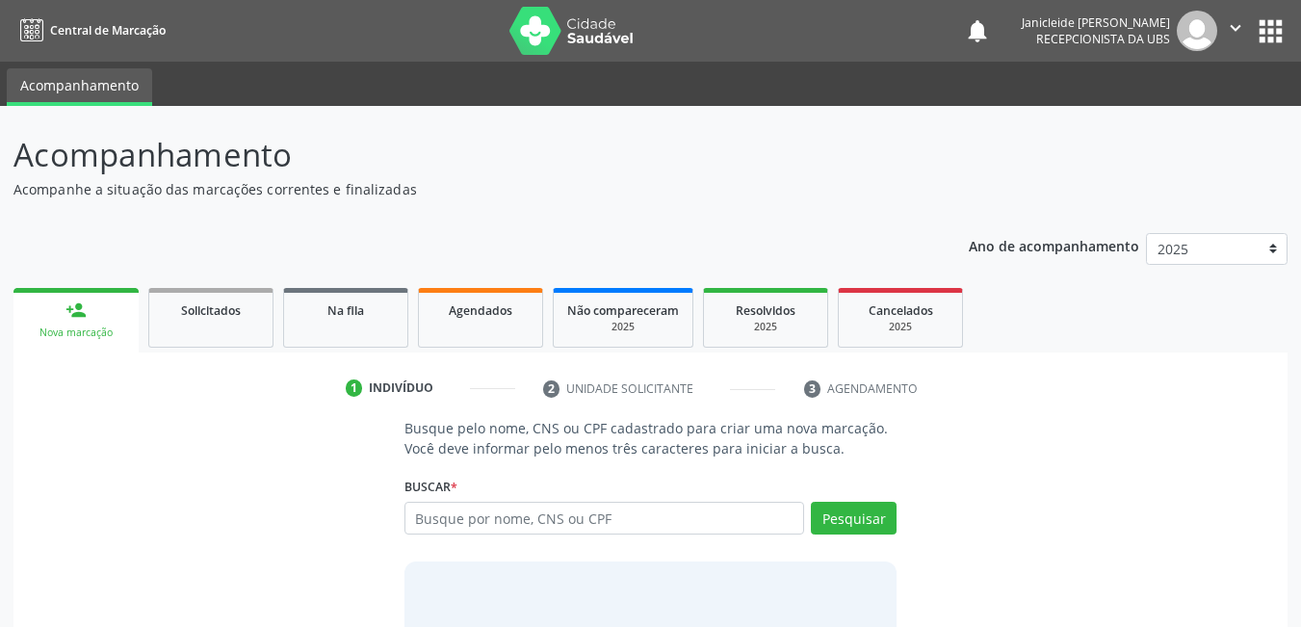
click at [480, 515] on input "text" at bounding box center [604, 518] width 401 height 33
type input "700506587020852"
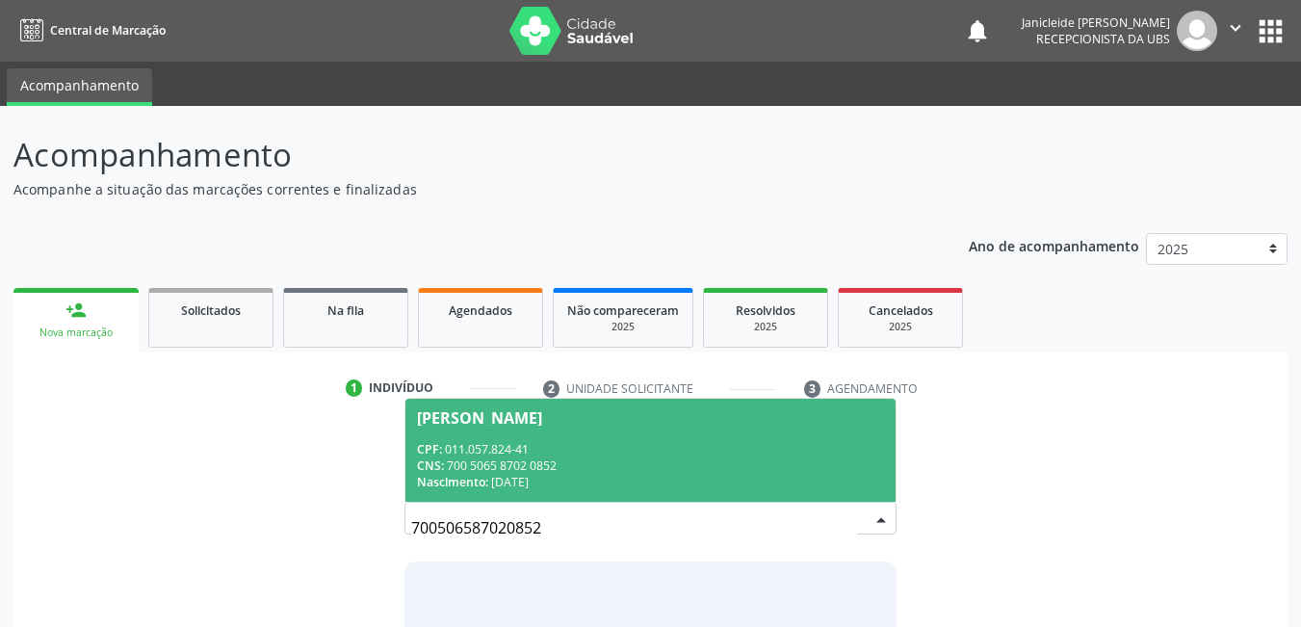
click at [533, 470] on div "CNS: 700 5065 8702 0852" at bounding box center [651, 465] width 468 height 16
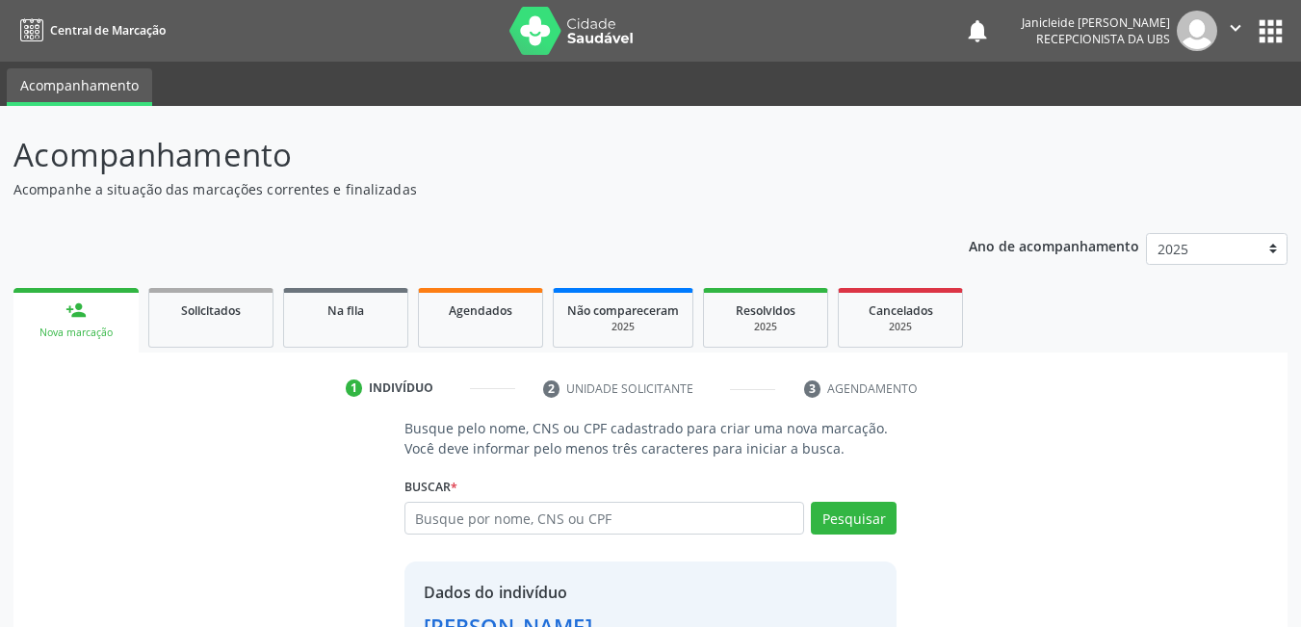
scroll to position [145, 0]
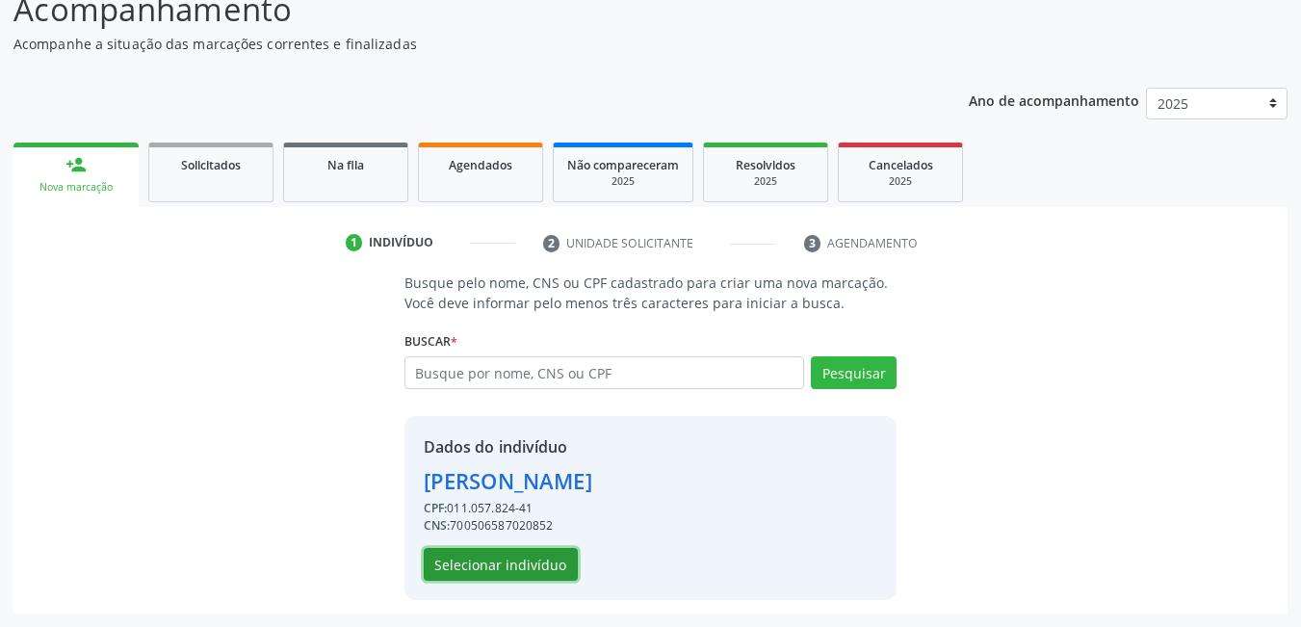
click at [480, 556] on button "Selecionar indivíduo" at bounding box center [501, 564] width 154 height 33
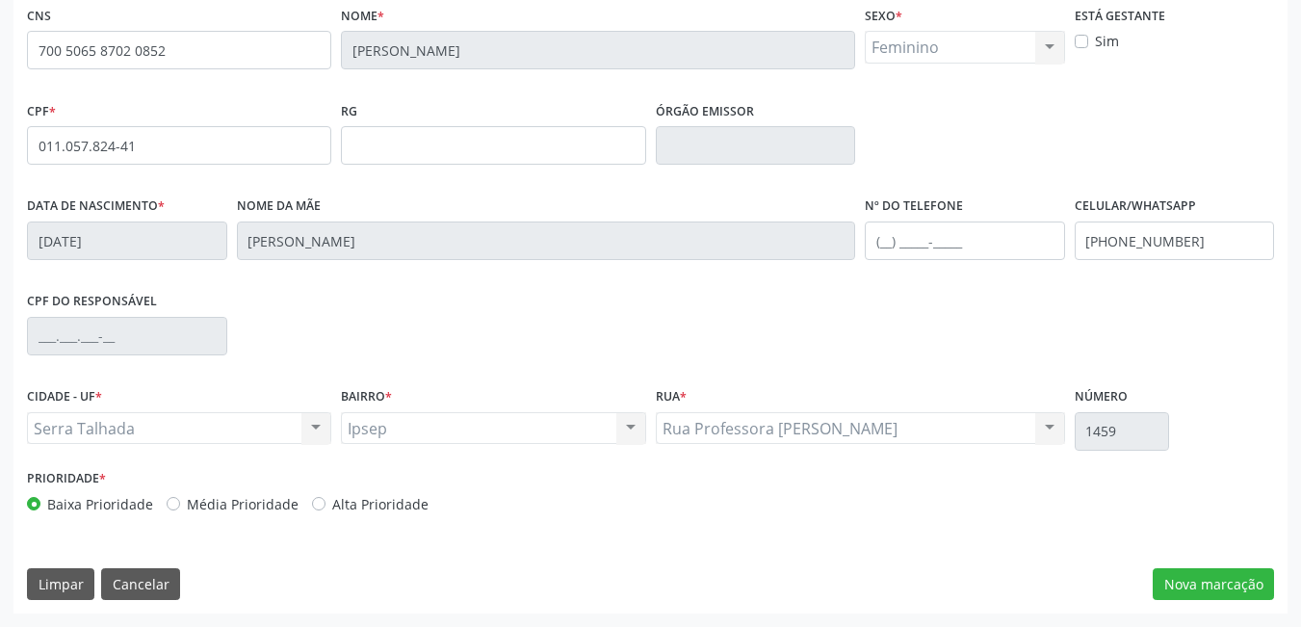
scroll to position [224, 0]
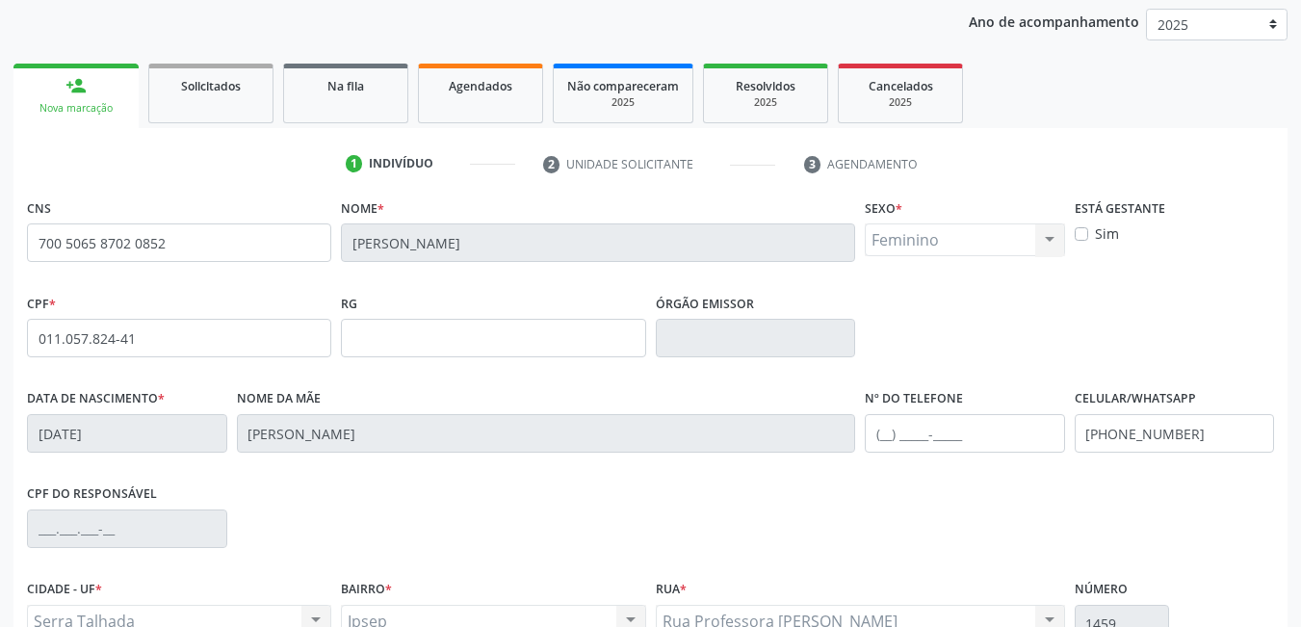
click at [497, 99] on link "Agendados" at bounding box center [480, 94] width 125 height 60
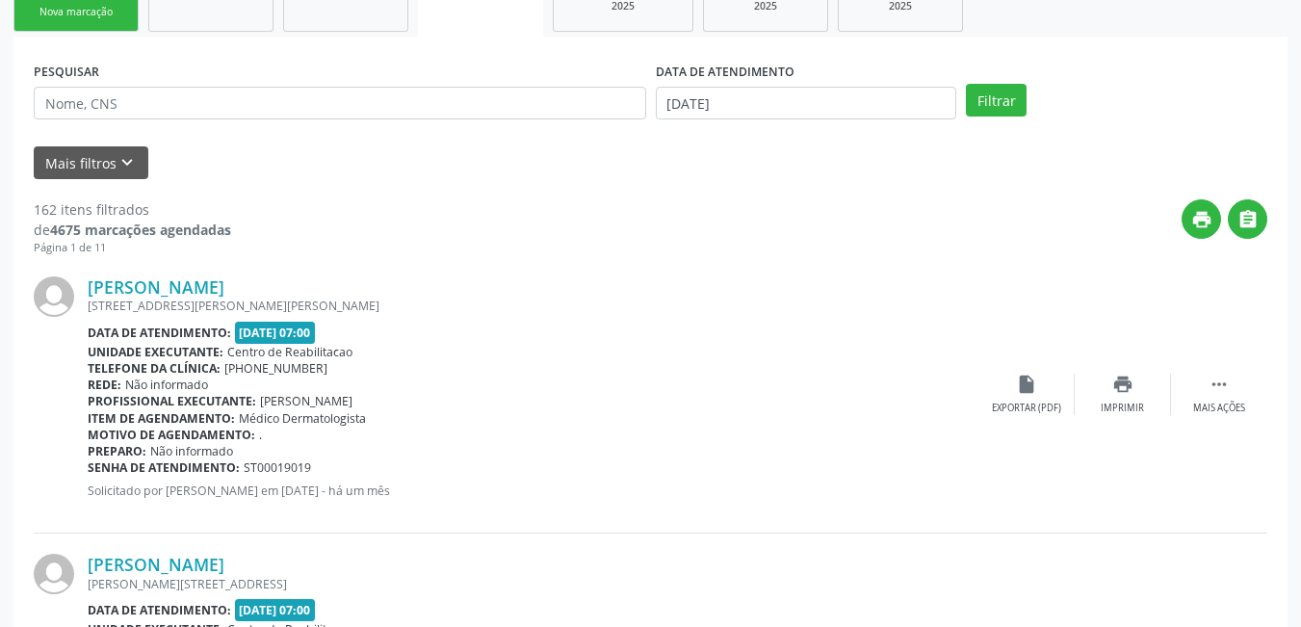
scroll to position [128, 0]
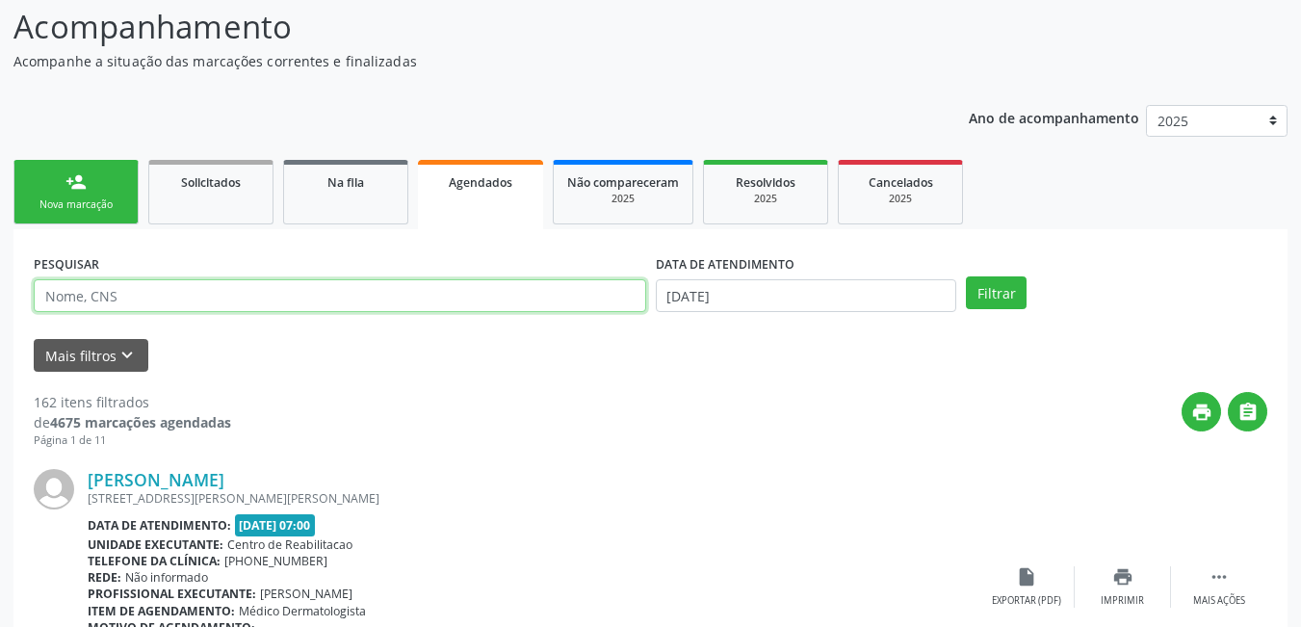
click at [235, 299] on input "text" at bounding box center [340, 295] width 612 height 33
type input "700506587020852"
click at [966, 276] on button "Filtrar" at bounding box center [996, 292] width 61 height 33
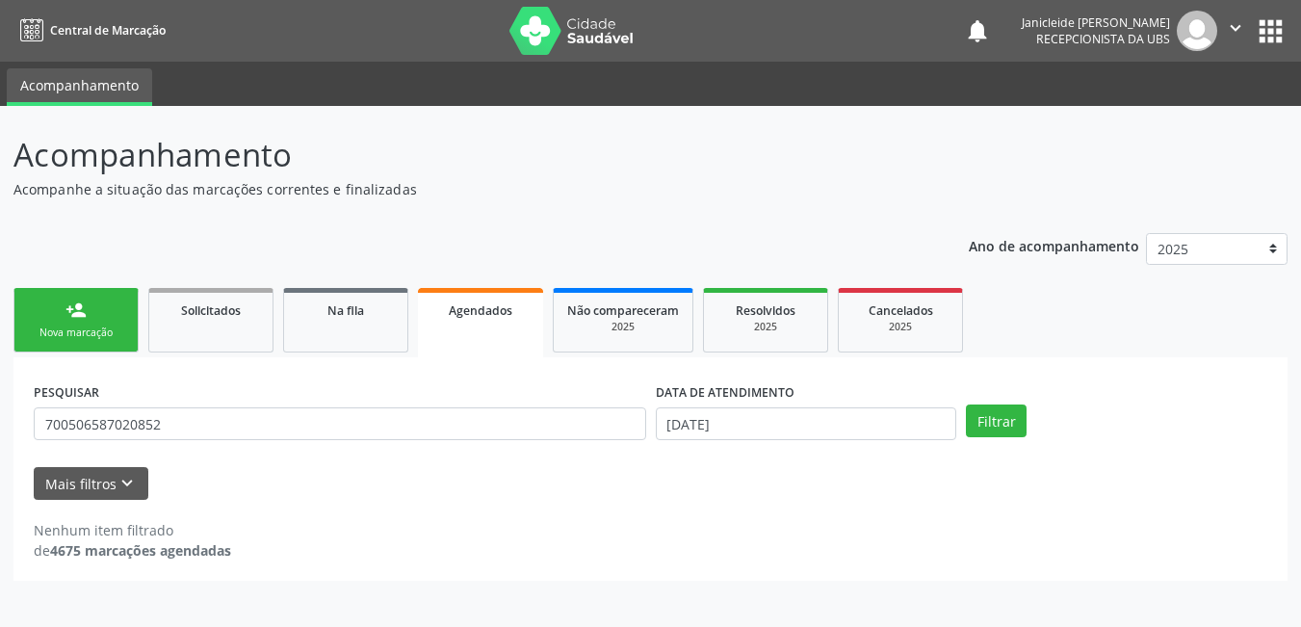
scroll to position [0, 0]
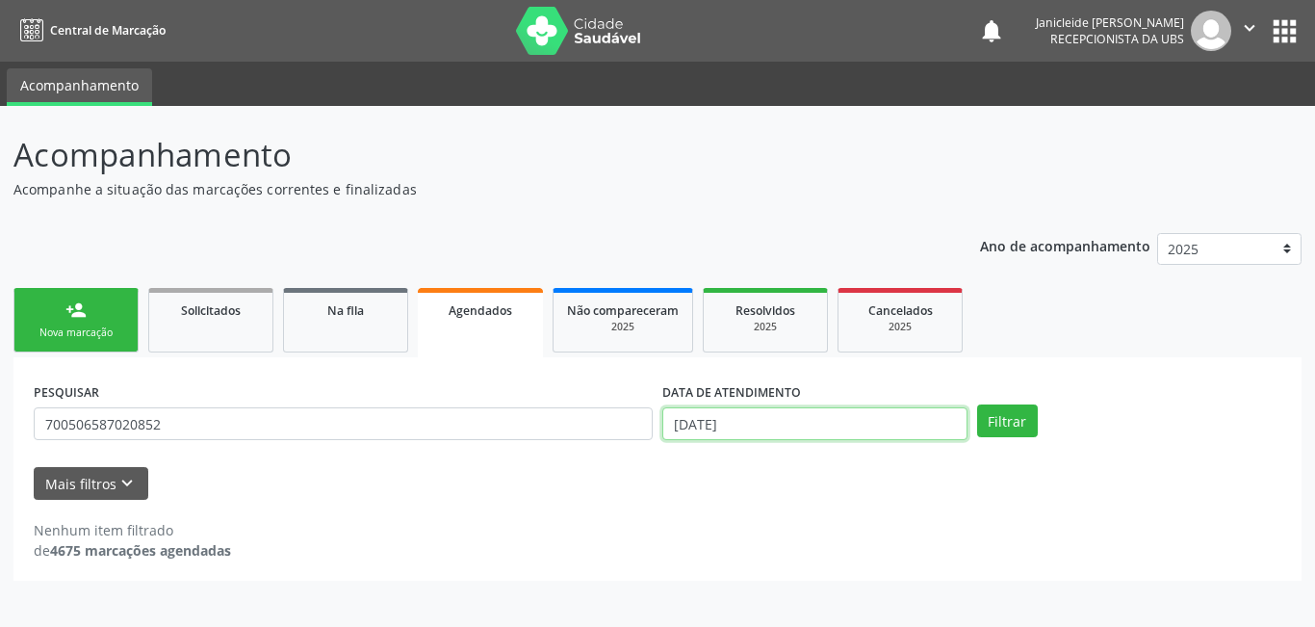
click at [928, 427] on input "24/09/2025" at bounding box center [815, 423] width 305 height 33
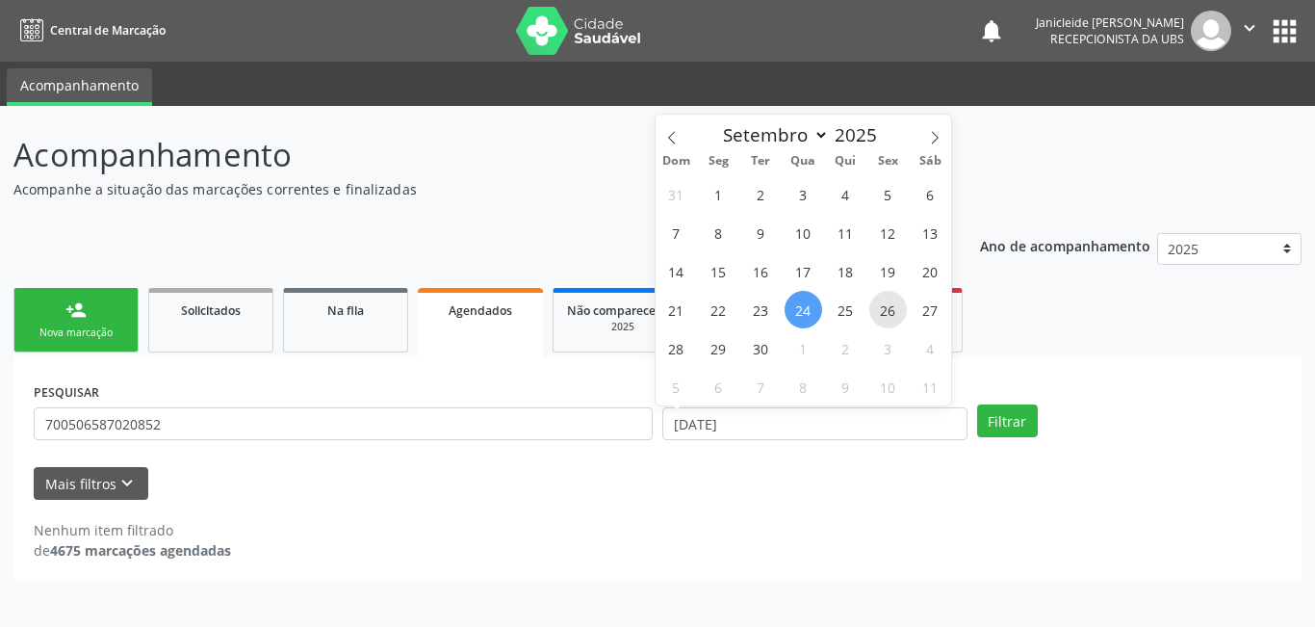
click at [894, 315] on span "26" at bounding box center [889, 310] width 38 height 38
type input "[DATE]"
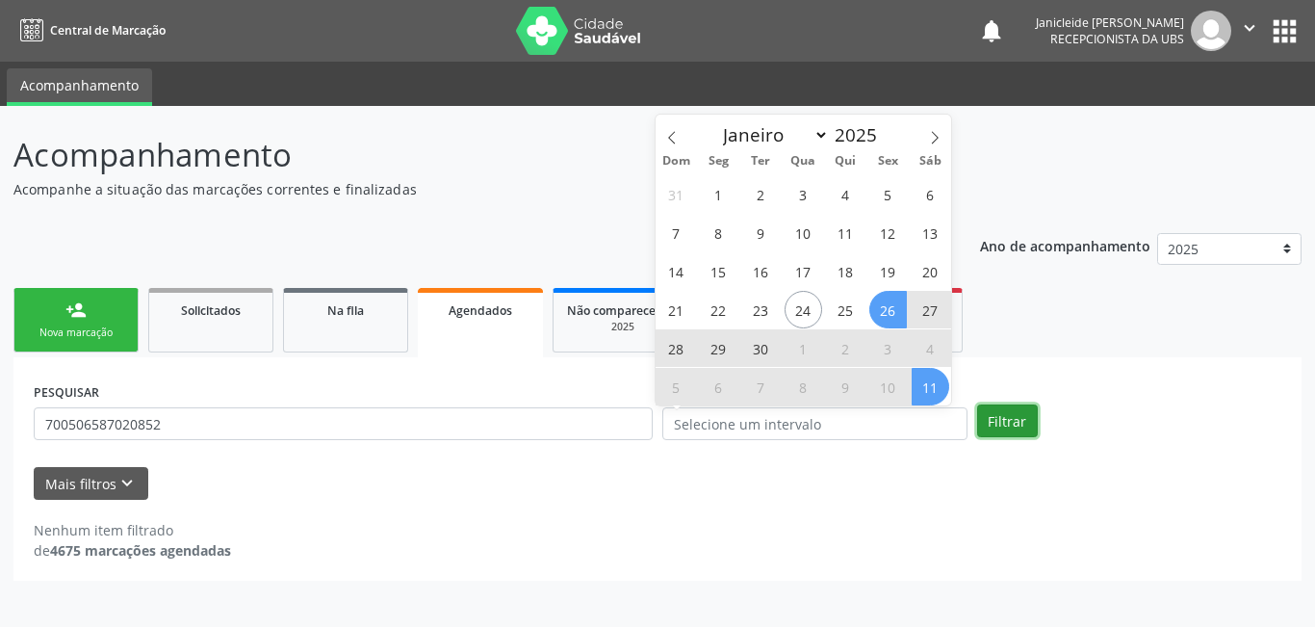
click at [1008, 418] on button "Filtrar" at bounding box center [1007, 420] width 61 height 33
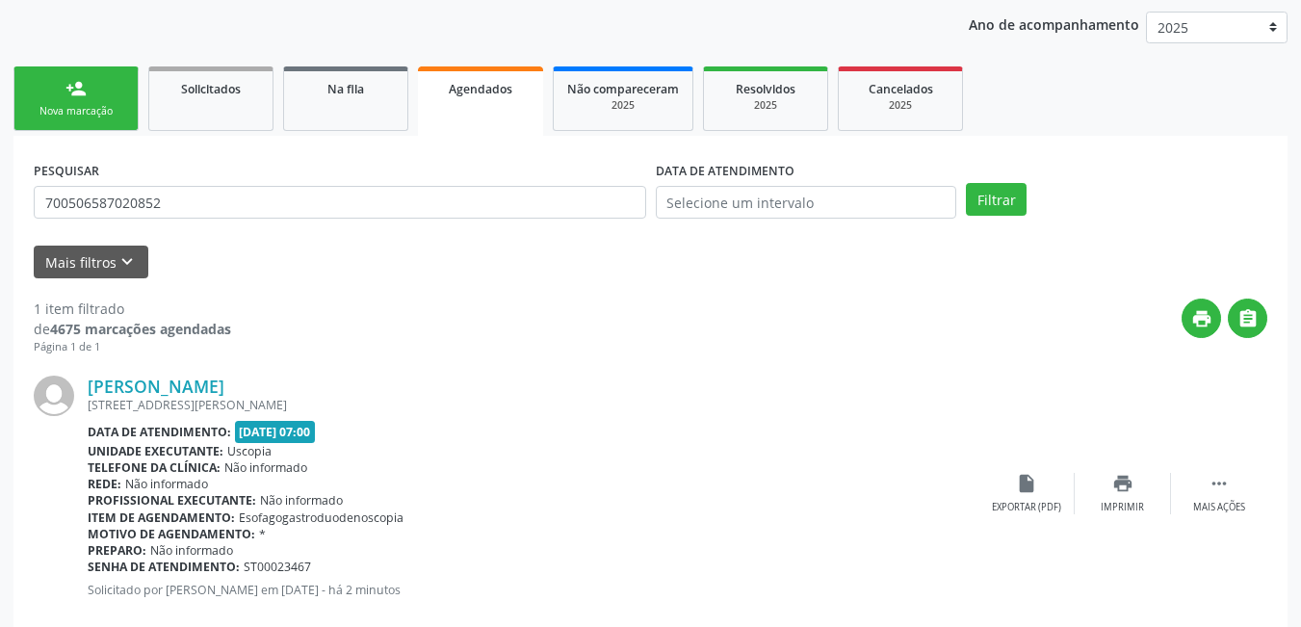
scroll to position [260, 0]
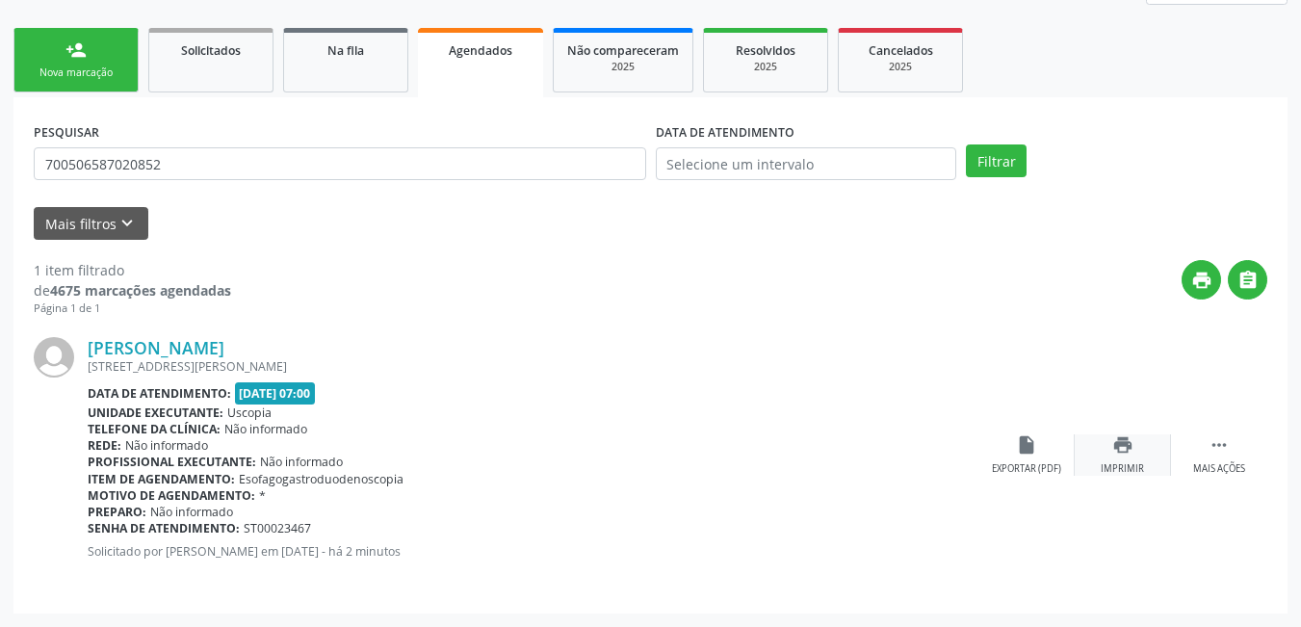
click at [1136, 462] on div "Imprimir" at bounding box center [1122, 468] width 43 height 13
